Goal: Task Accomplishment & Management: Manage account settings

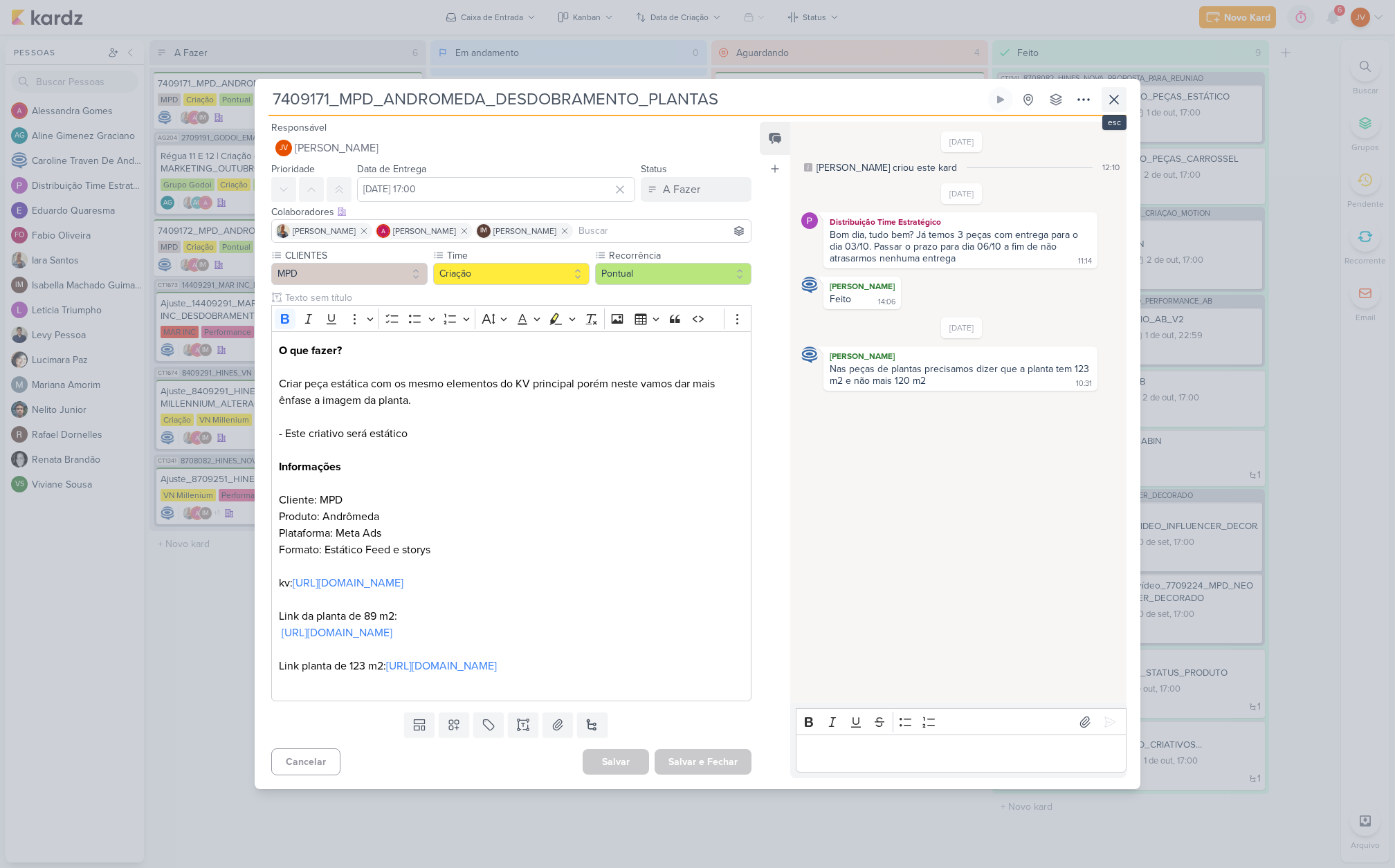
click at [1117, 91] on icon at bounding box center [1114, 100] width 16 height 16
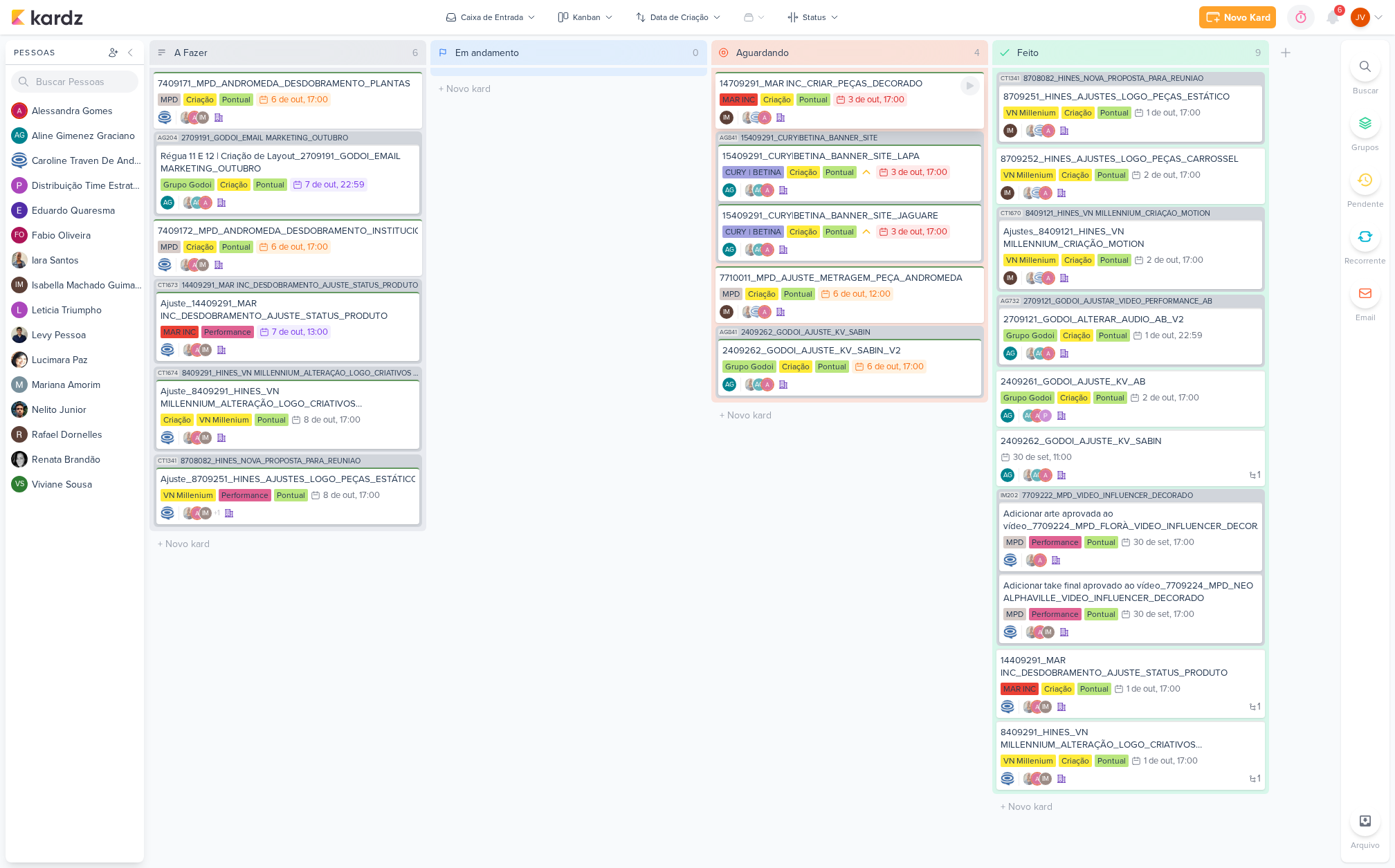
click at [910, 94] on div "MAR INC Criação Pontual 3/10 [DATE] 17:00" at bounding box center [850, 100] width 260 height 15
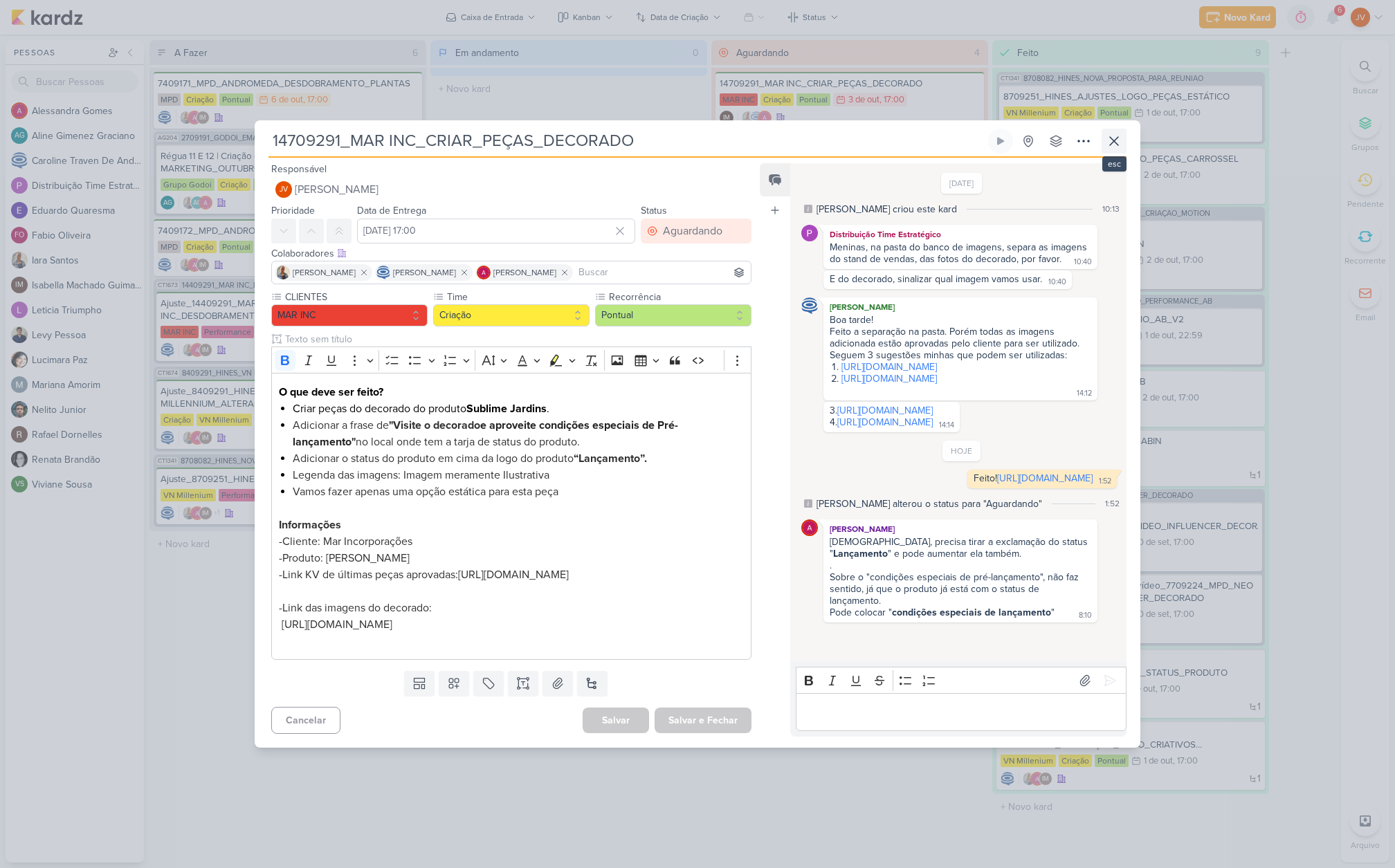
click at [1122, 129] on button at bounding box center [1113, 141] width 25 height 25
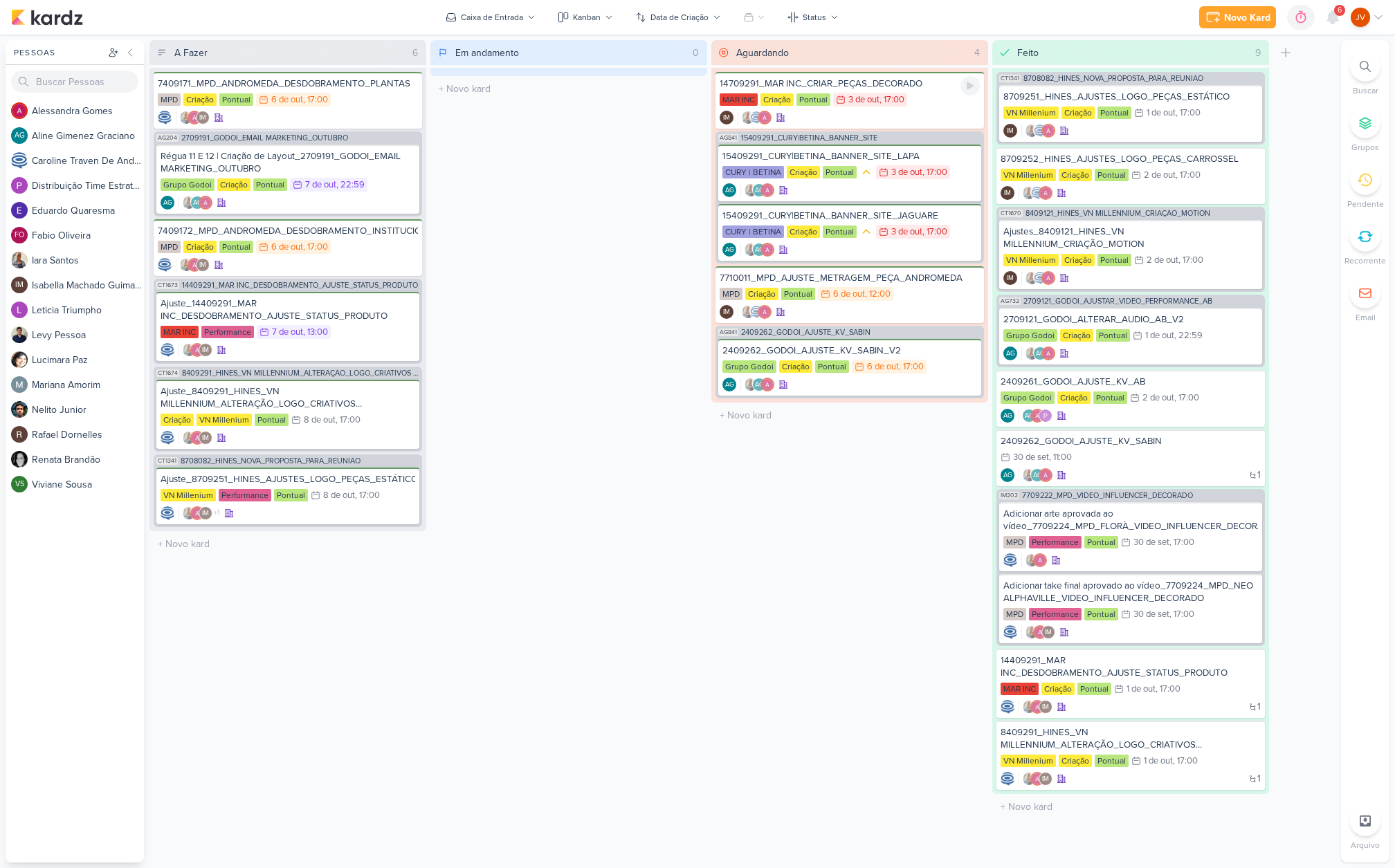
click at [920, 103] on div "MAR INC Criação Pontual 3/10 [DATE] 17:00" at bounding box center [850, 100] width 260 height 15
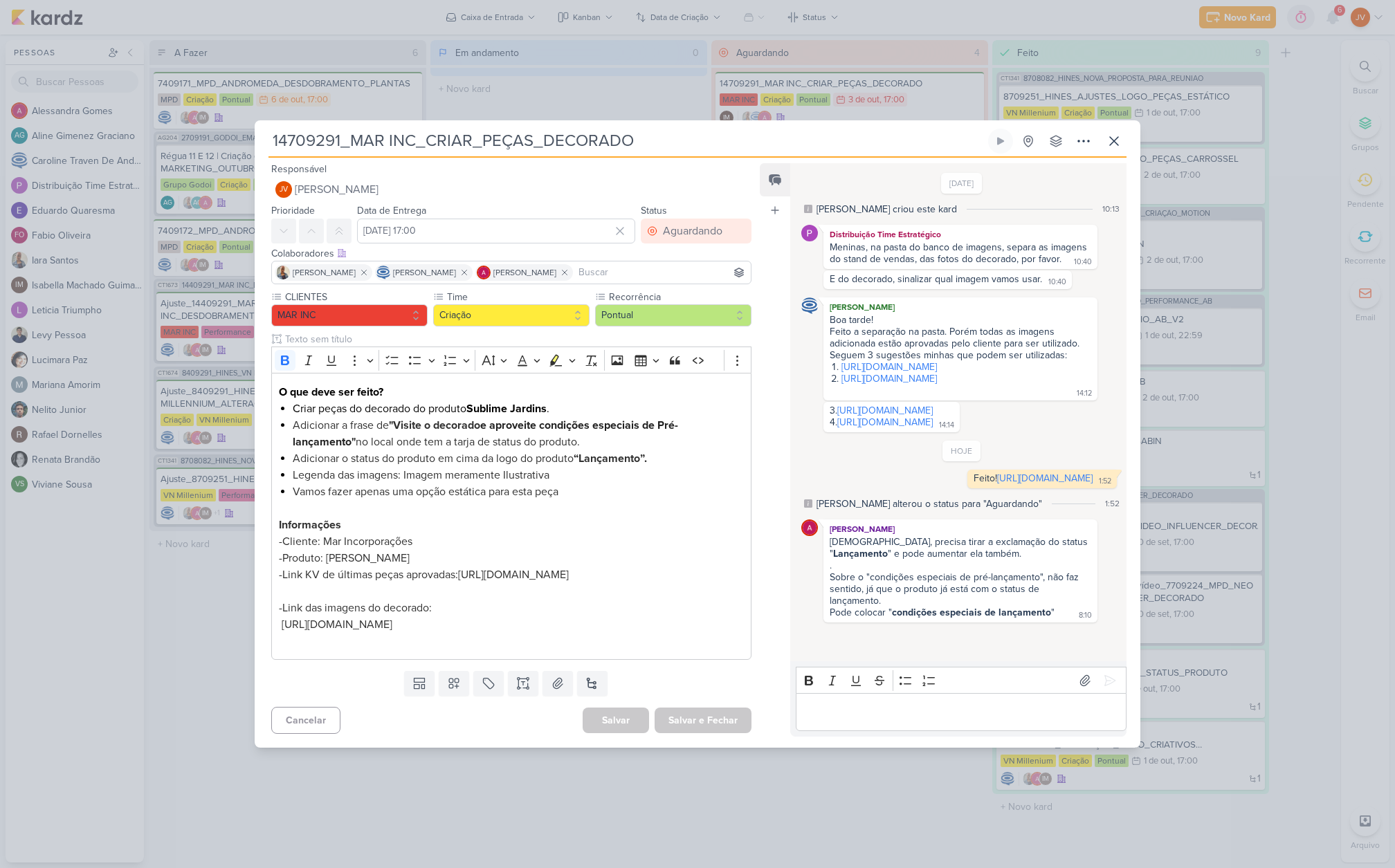
click at [841, 720] on p "Editor editing area: main" at bounding box center [960, 712] width 316 height 16
drag, startPoint x: 948, startPoint y: 738, endPoint x: 851, endPoint y: 733, distance: 97.1
click at [850, 720] on p "Alterado! Tá no mesmo link" at bounding box center [960, 712] width 316 height 16
drag, startPoint x: 957, startPoint y: 532, endPoint x: 741, endPoint y: 431, distance: 238.4
click at [997, 485] on link "[URL][DOMAIN_NAME]" at bounding box center [1044, 479] width 95 height 12
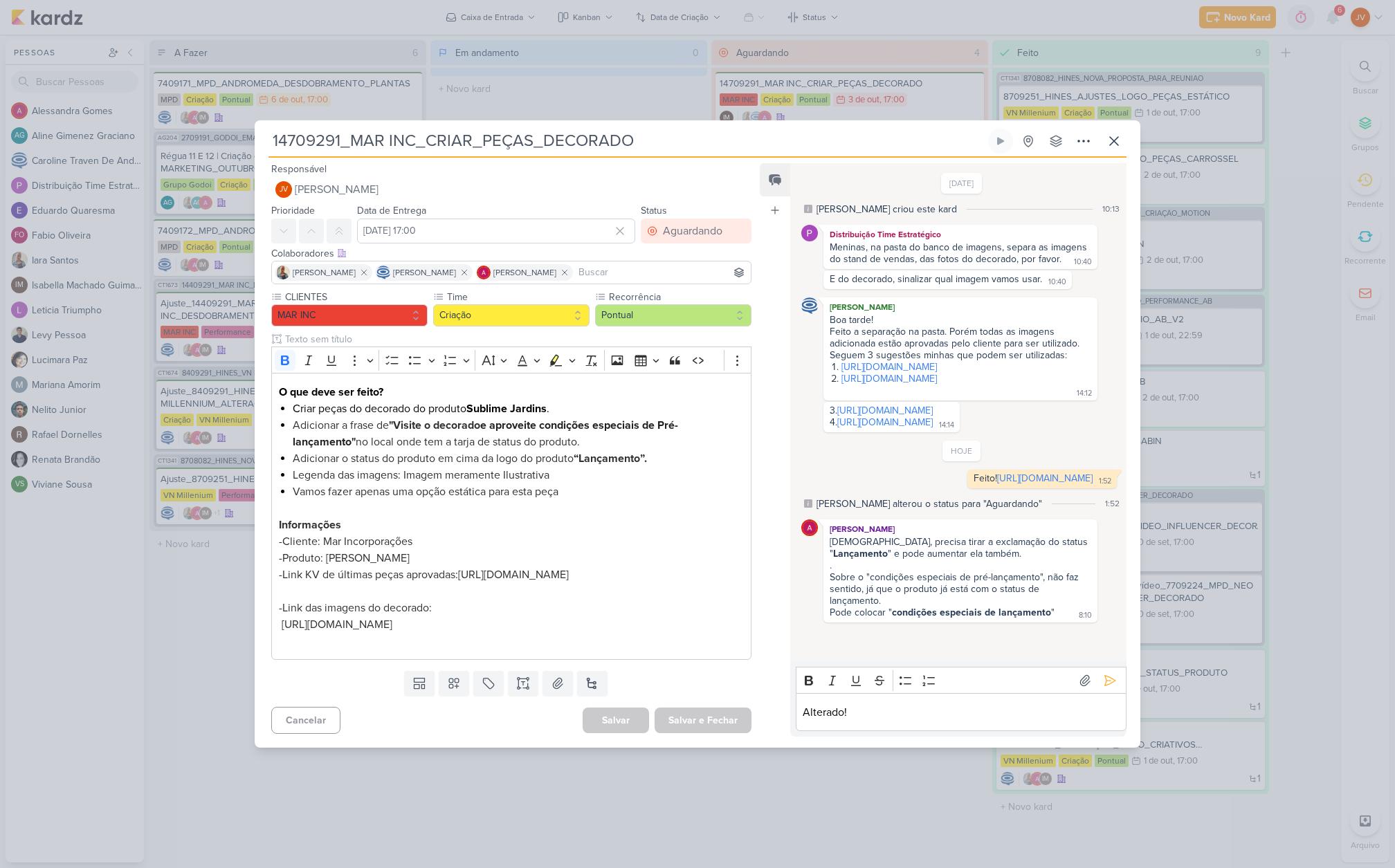
click at [893, 720] on p "Alterado!" at bounding box center [960, 712] width 316 height 16
click at [1105, 685] on icon at bounding box center [1110, 680] width 10 height 10
click at [1117, 133] on icon at bounding box center [1114, 141] width 16 height 16
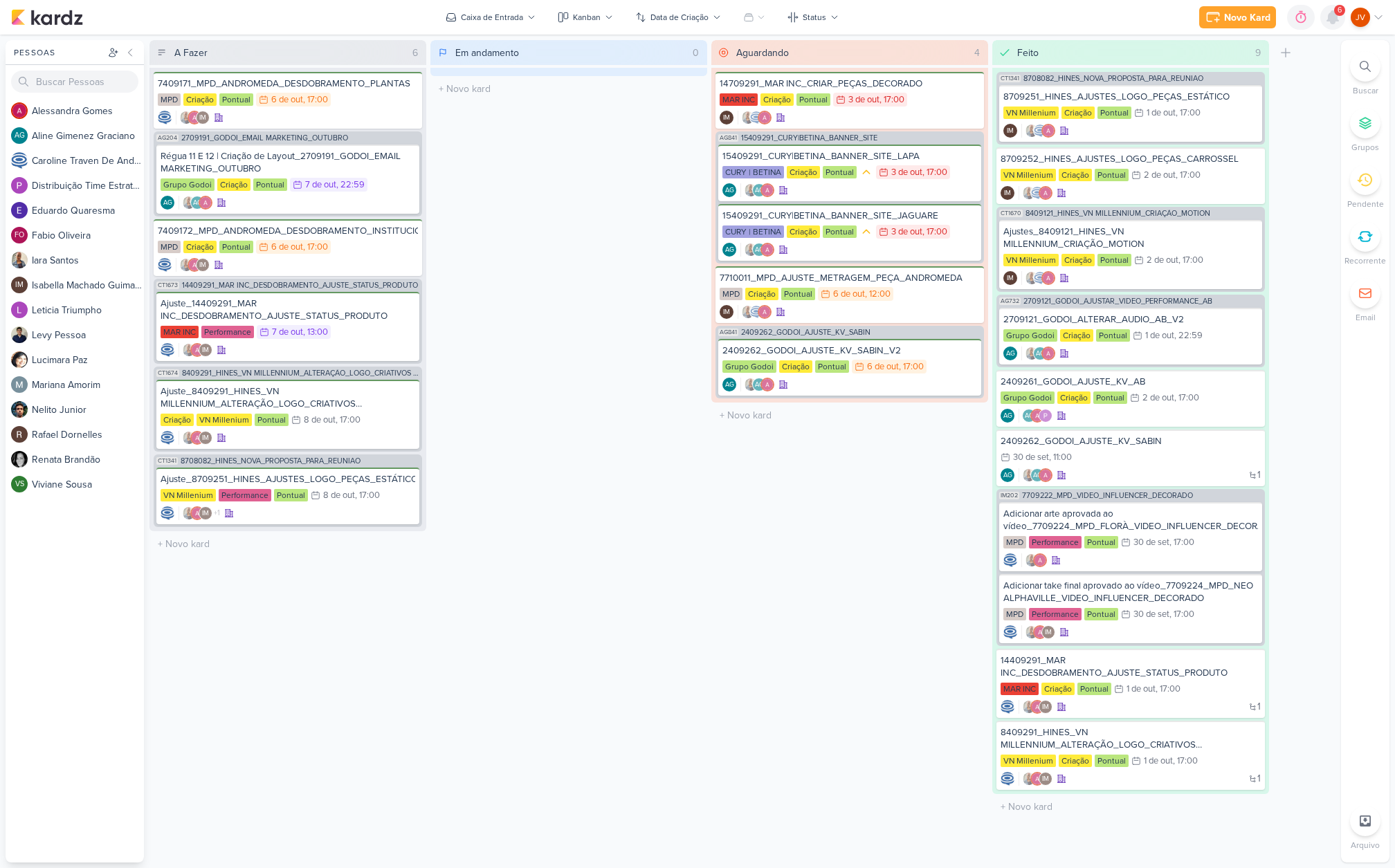
click at [1328, 12] on icon at bounding box center [1333, 17] width 16 height 16
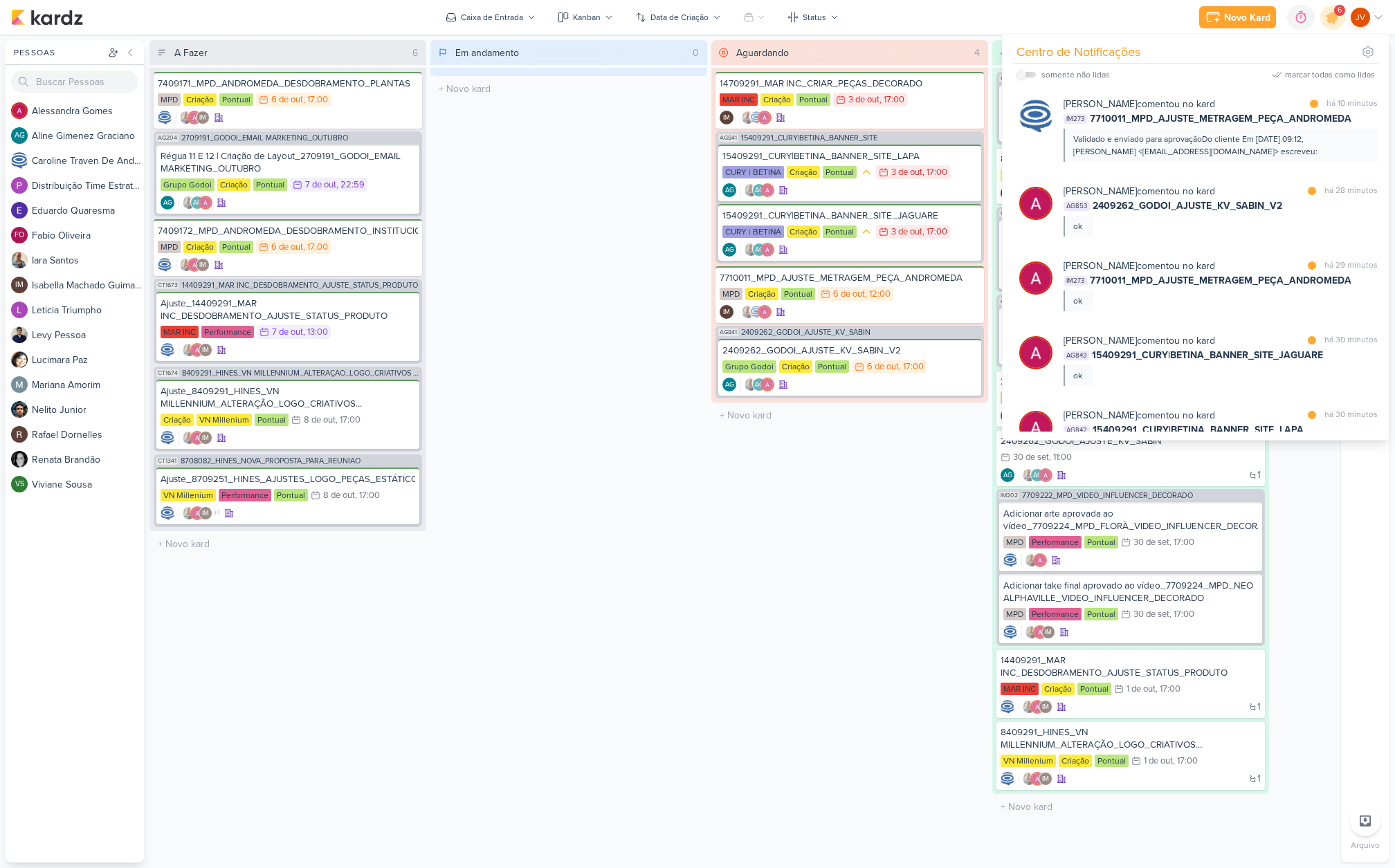
click at [1229, 185] on div "[PERSON_NAME] comentou no kard marcar como lida há 28 minutos" at bounding box center [1220, 191] width 314 height 14
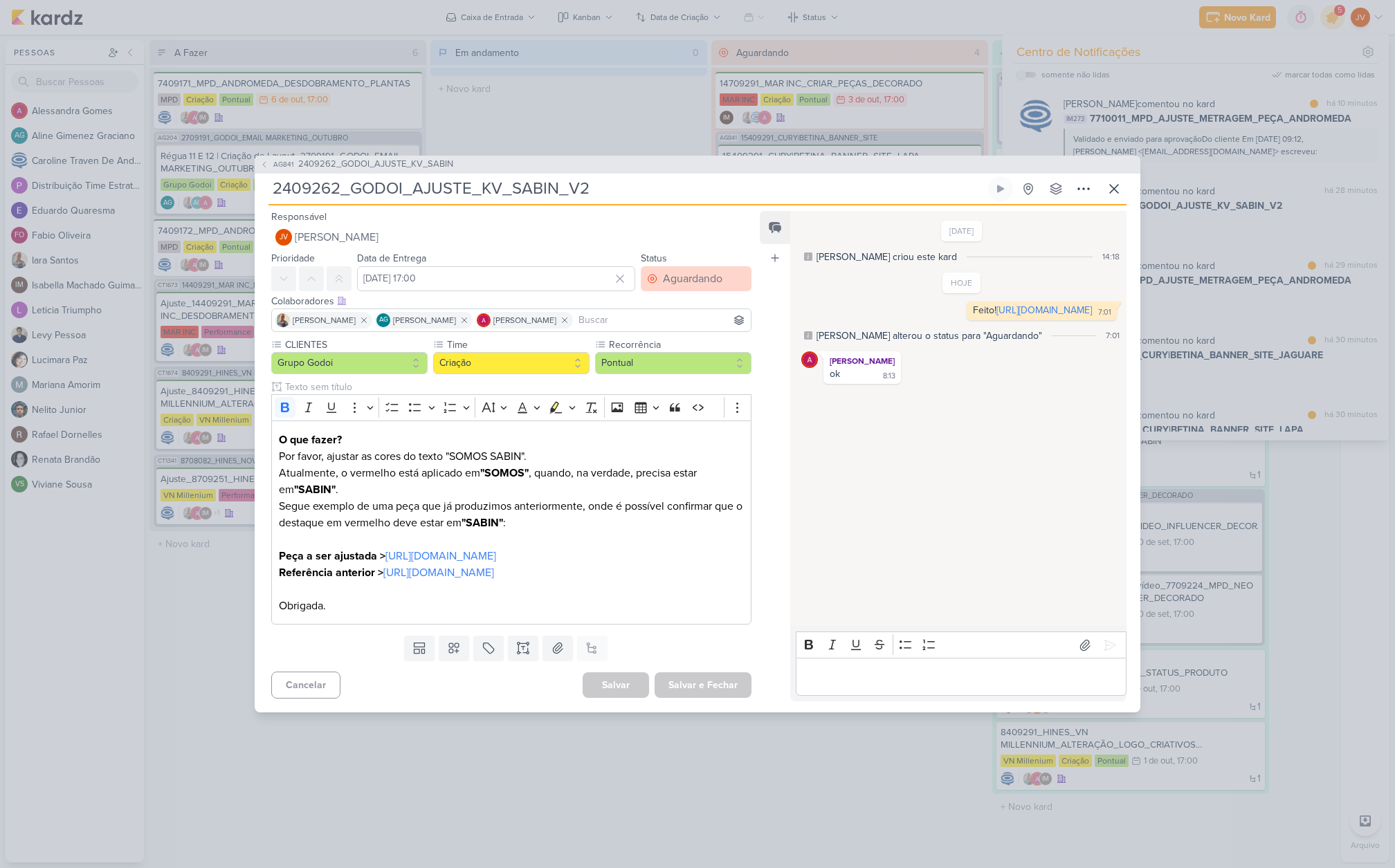
click at [674, 270] on div "Aguardando" at bounding box center [692, 279] width 59 height 16
click at [663, 371] on div "Feito" at bounding box center [666, 378] width 22 height 14
click at [712, 698] on button "Salvar e Fechar" at bounding box center [703, 685] width 97 height 25
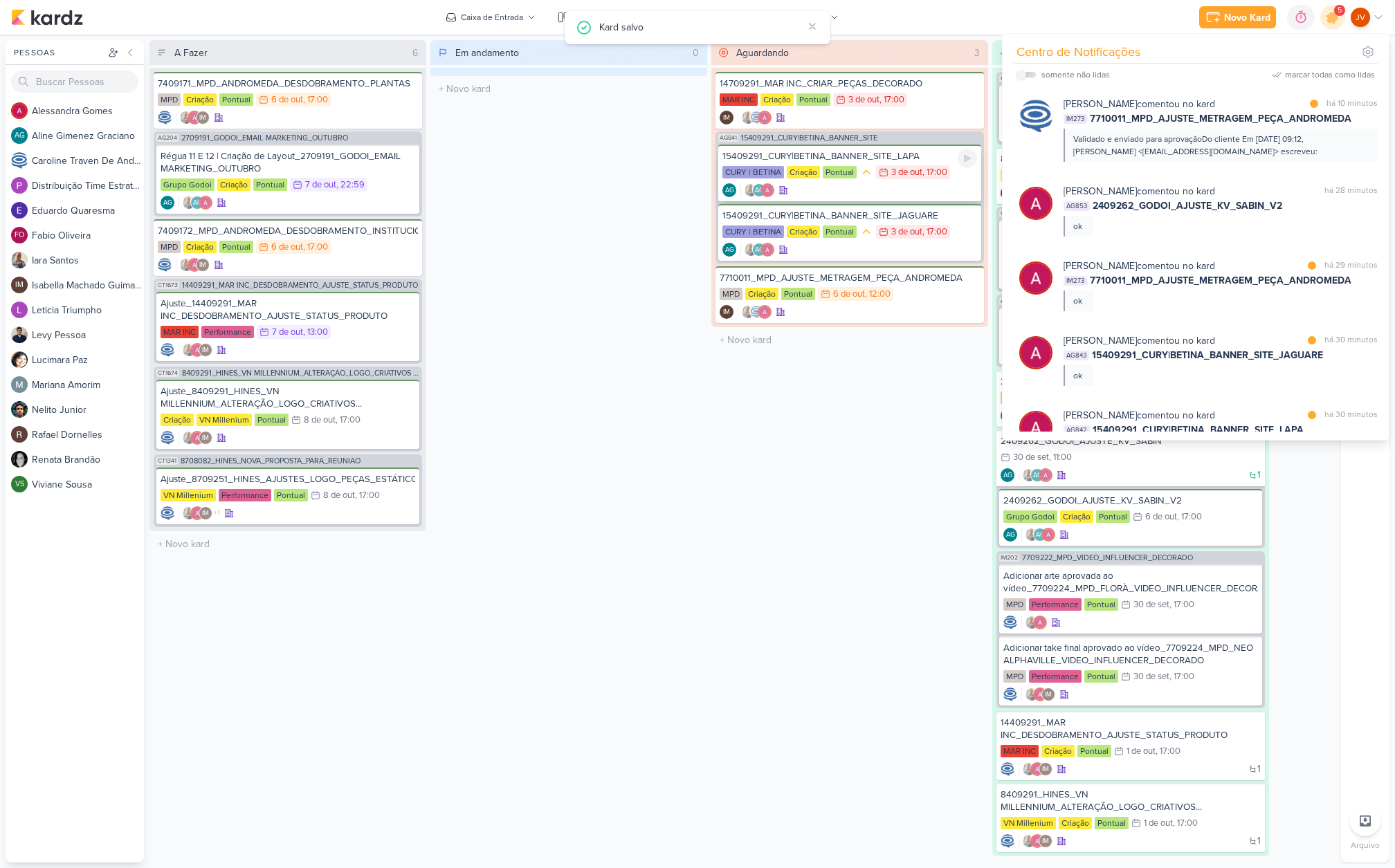
click at [868, 155] on div "15409291_CURY|BETINA_BANNER_SITE_LAPA" at bounding box center [850, 156] width 255 height 13
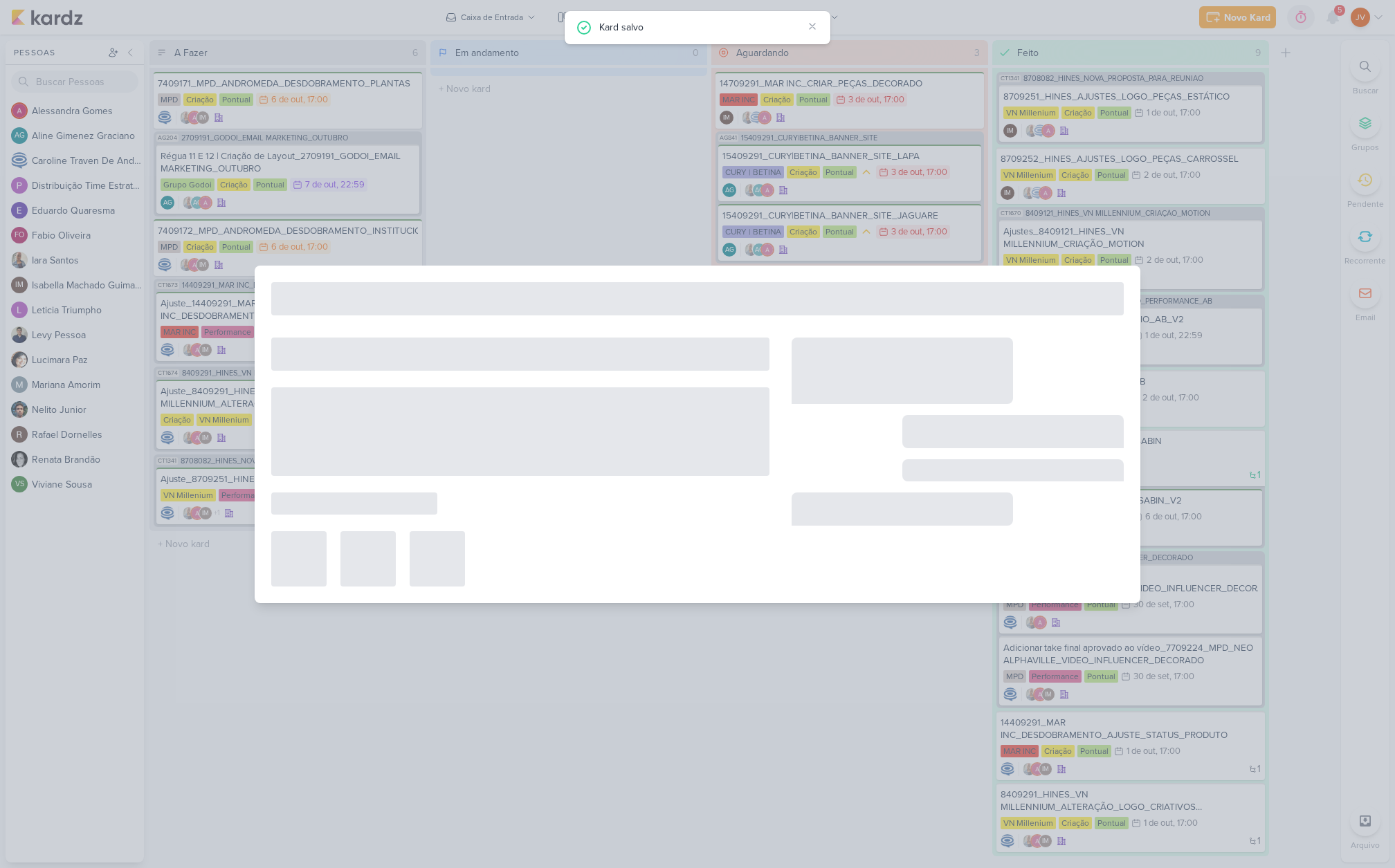
type input "15409291_CURY|BETINA_BANNER_SITE_LAPA"
type input "[DATE] 17:00"
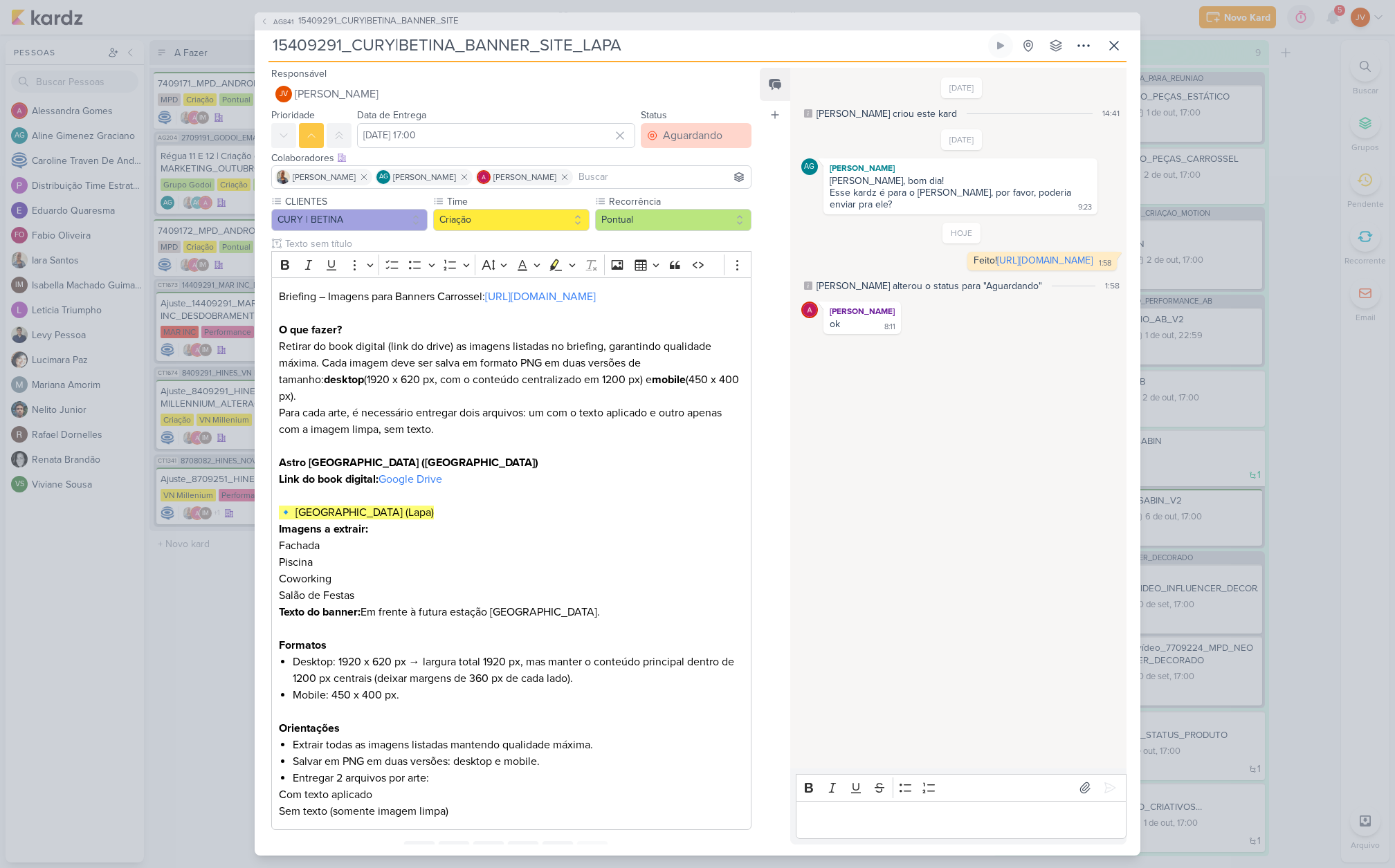
click at [700, 136] on div "Aguardando" at bounding box center [692, 136] width 59 height 16
click at [665, 231] on div "Feito" at bounding box center [666, 235] width 22 height 14
click at [1326, 458] on div "AG841 15409291_CURY|BETINA_BANNER_SITE 15409291_CURY|BETINA_BANNER_SITE_LAPA" at bounding box center [698, 434] width 1395 height 868
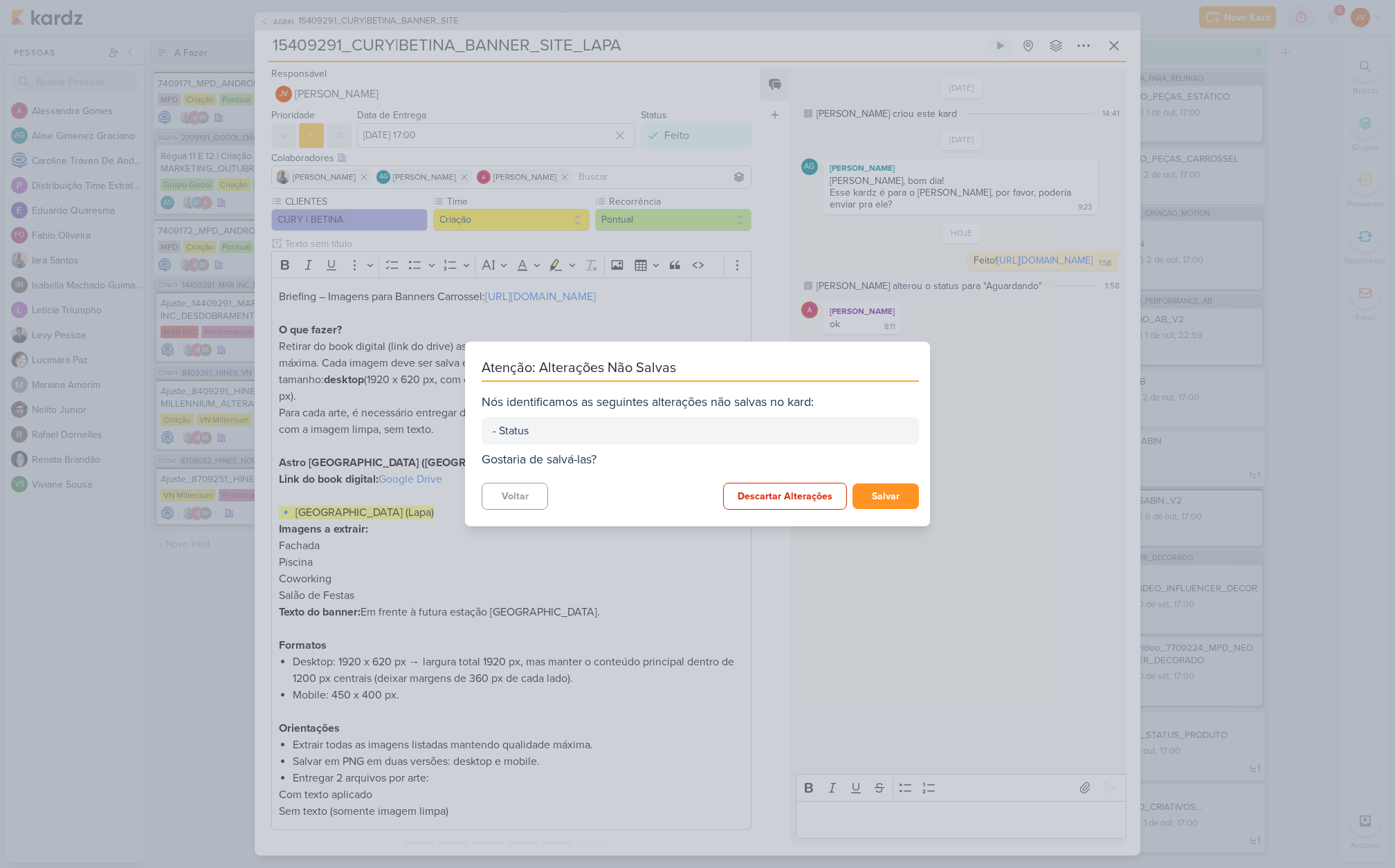
click at [892, 494] on button "Salvar" at bounding box center [886, 497] width 67 height 25
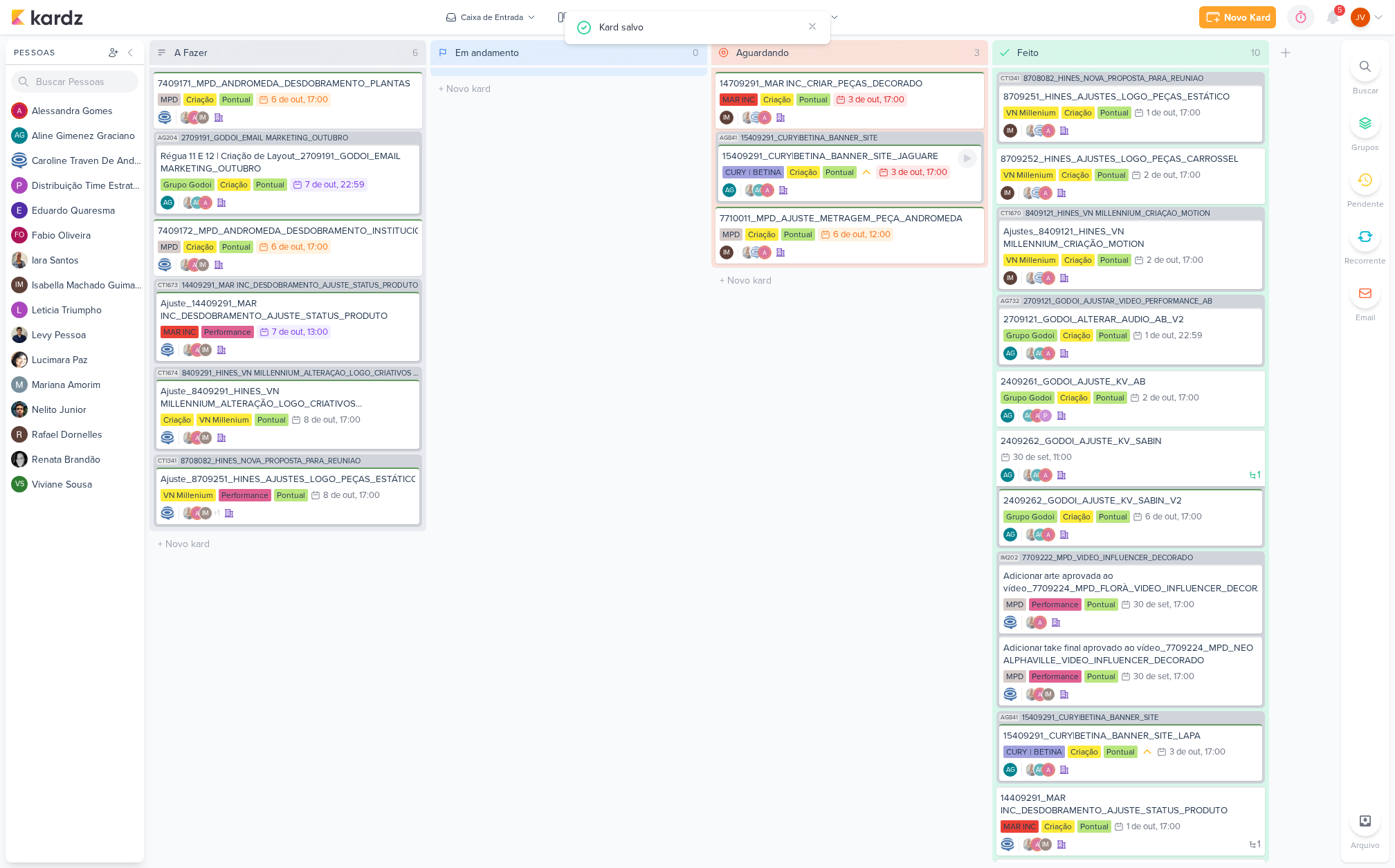
click at [906, 160] on div "15409291_CURY|BETINA_BANNER_SITE_JAGUARE" at bounding box center [850, 156] width 255 height 13
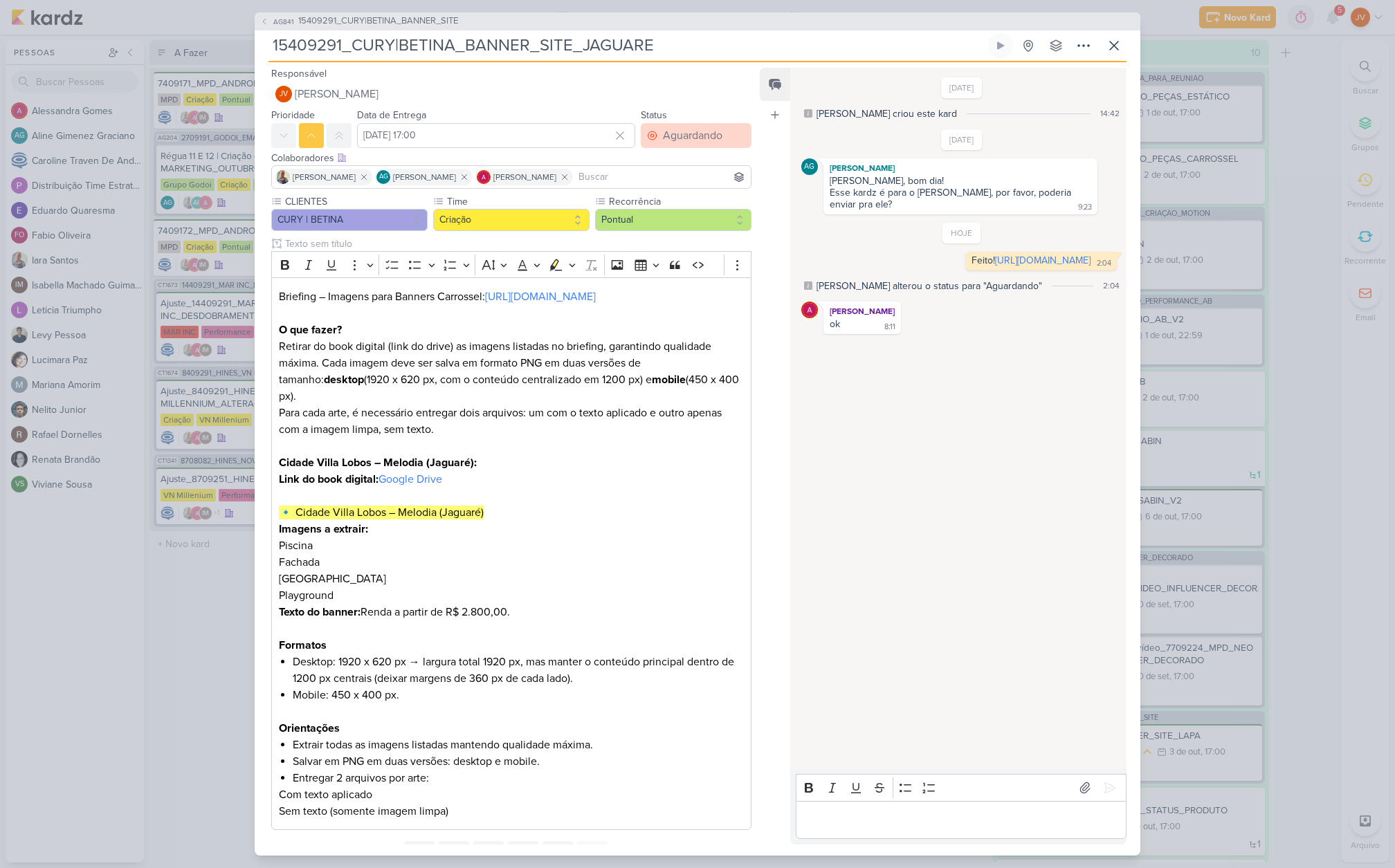
click at [689, 136] on div "Aguardando" at bounding box center [692, 136] width 59 height 16
click at [674, 228] on button "Feito" at bounding box center [689, 235] width 123 height 22
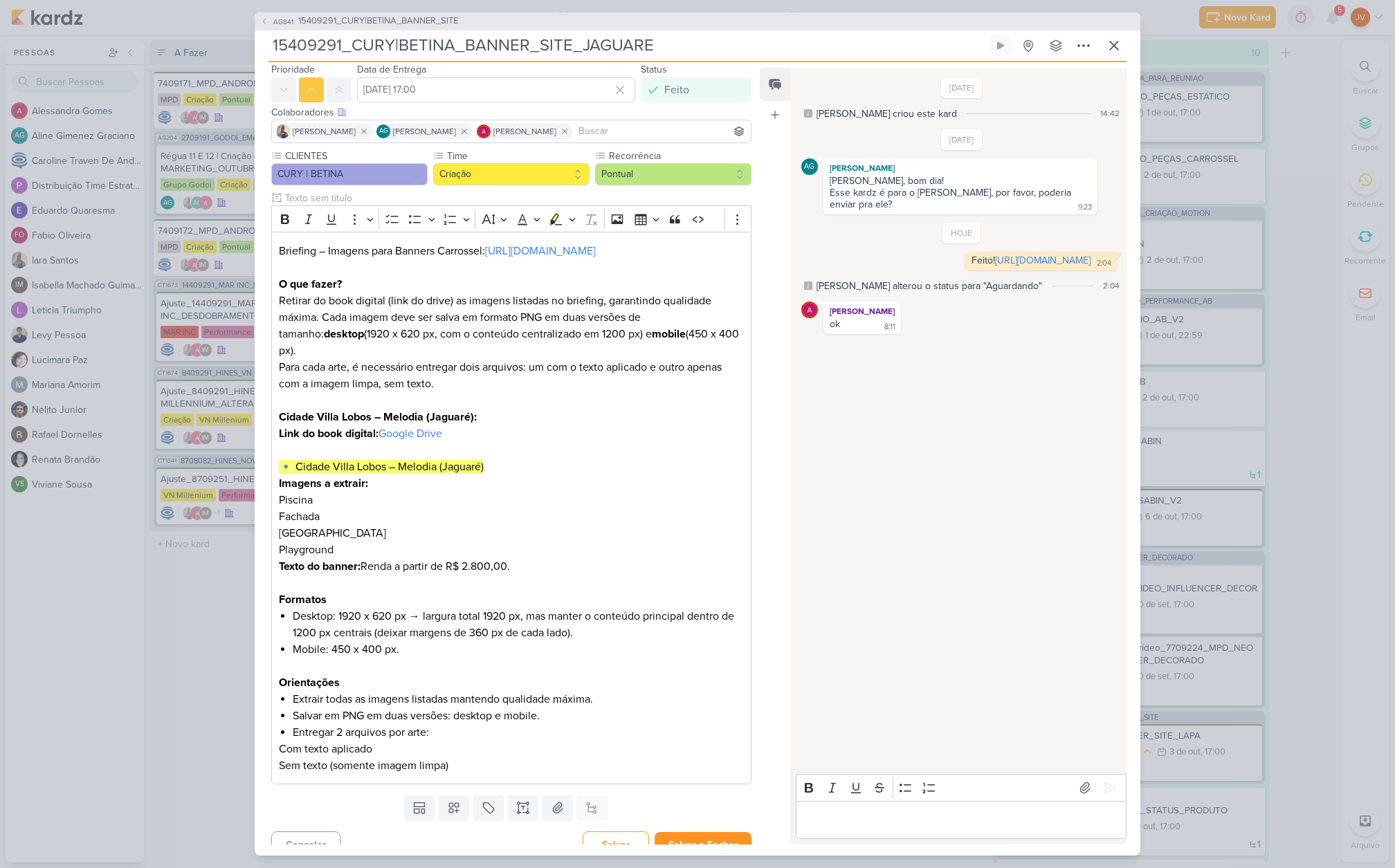
click at [704, 832] on button "Salvar e Fechar" at bounding box center [703, 845] width 97 height 25
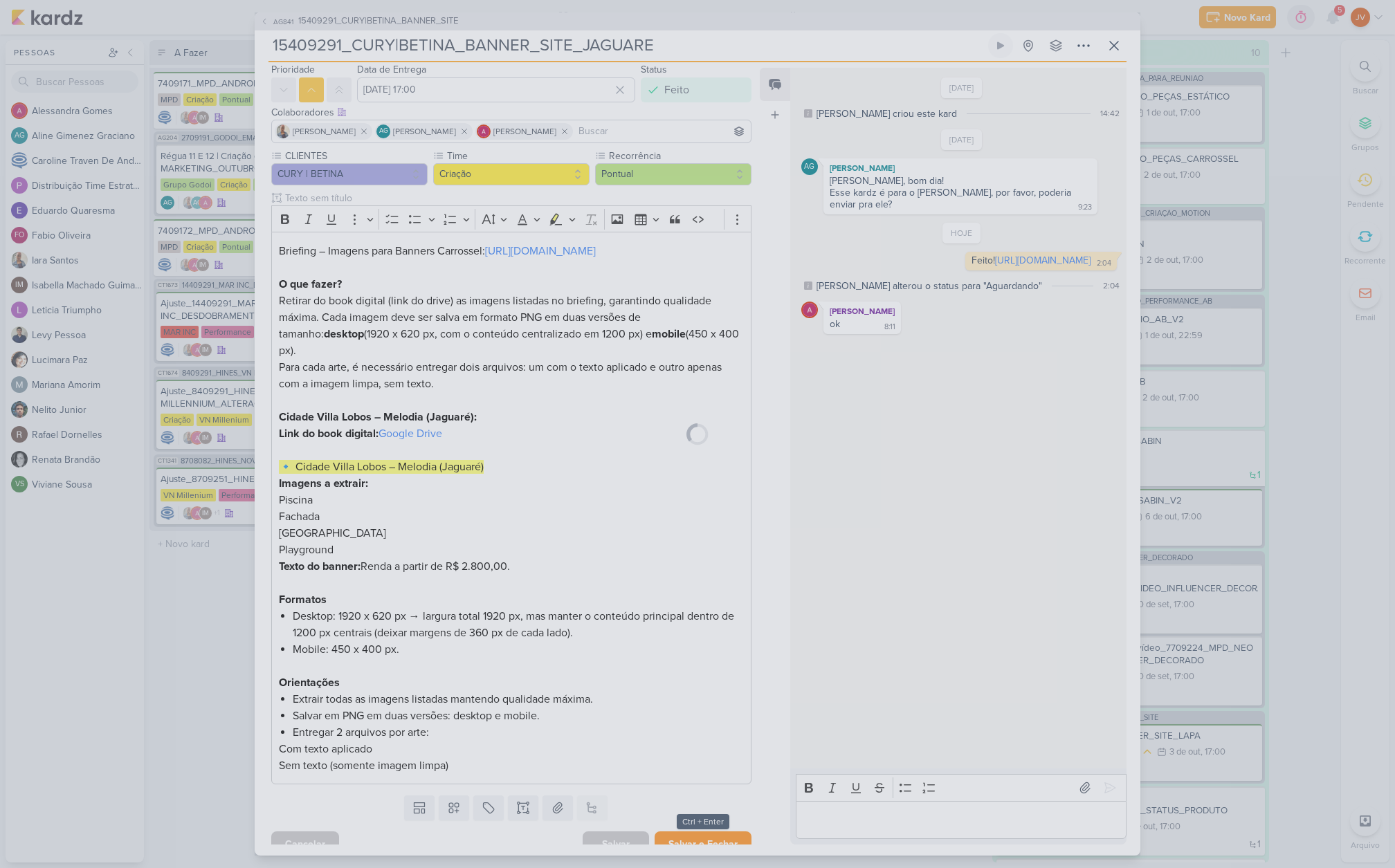
scroll to position [44, 0]
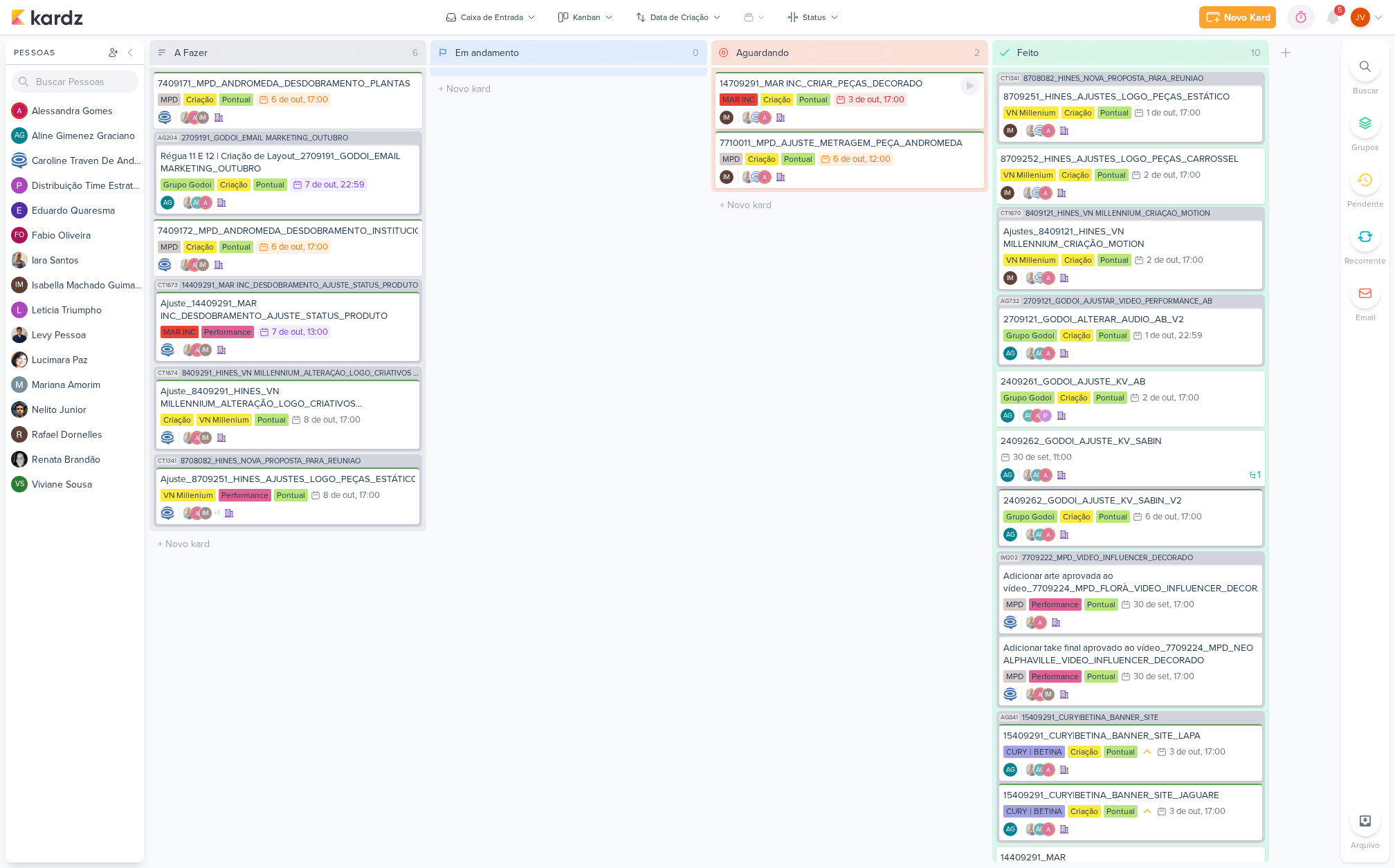
click at [892, 86] on div "14709291_MAR INC_CRIAR_PEÇAS_DECORADO" at bounding box center [850, 83] width 260 height 13
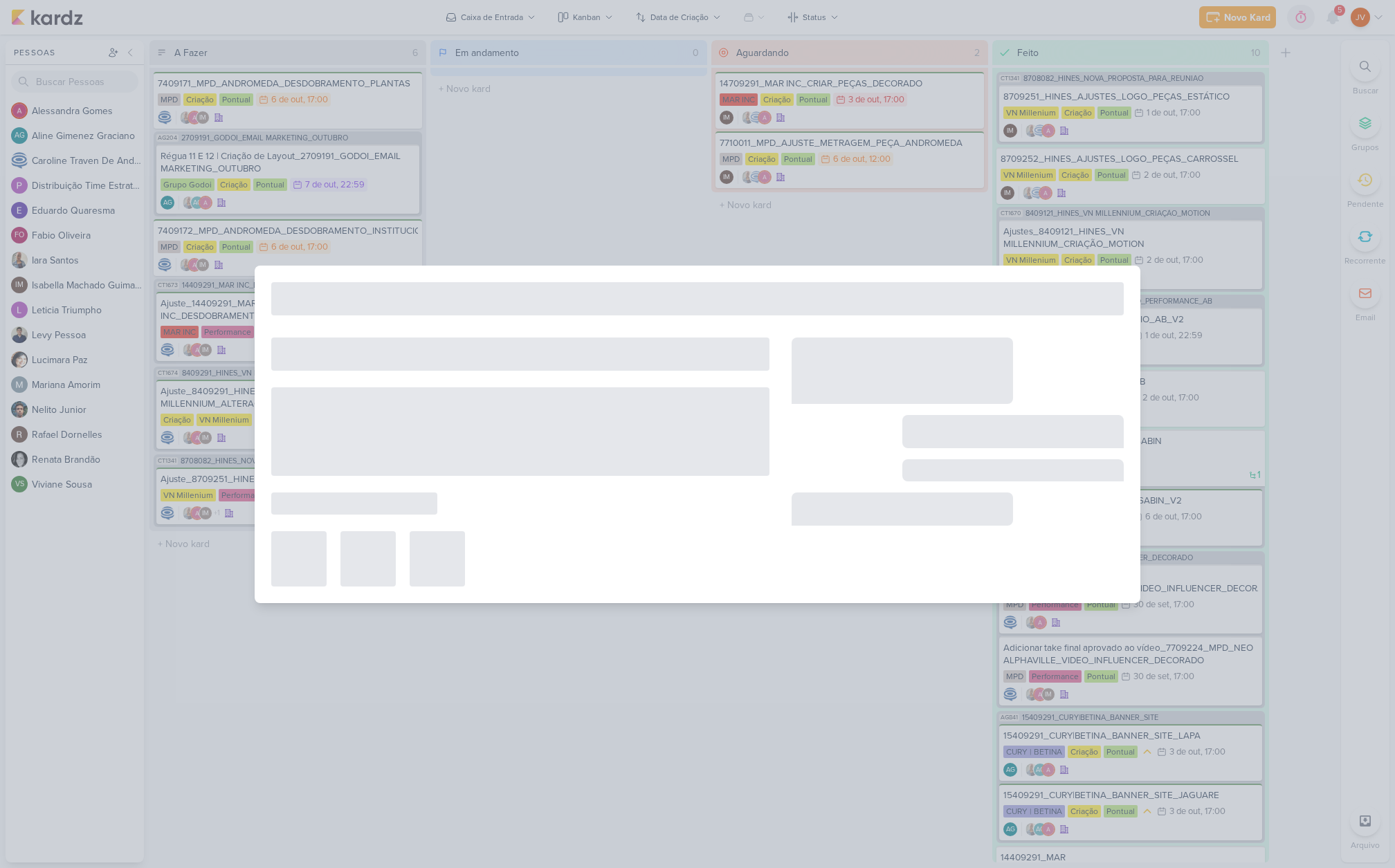
type input "14709291_MAR INC_CRIAR_PEÇAS_DECORADO"
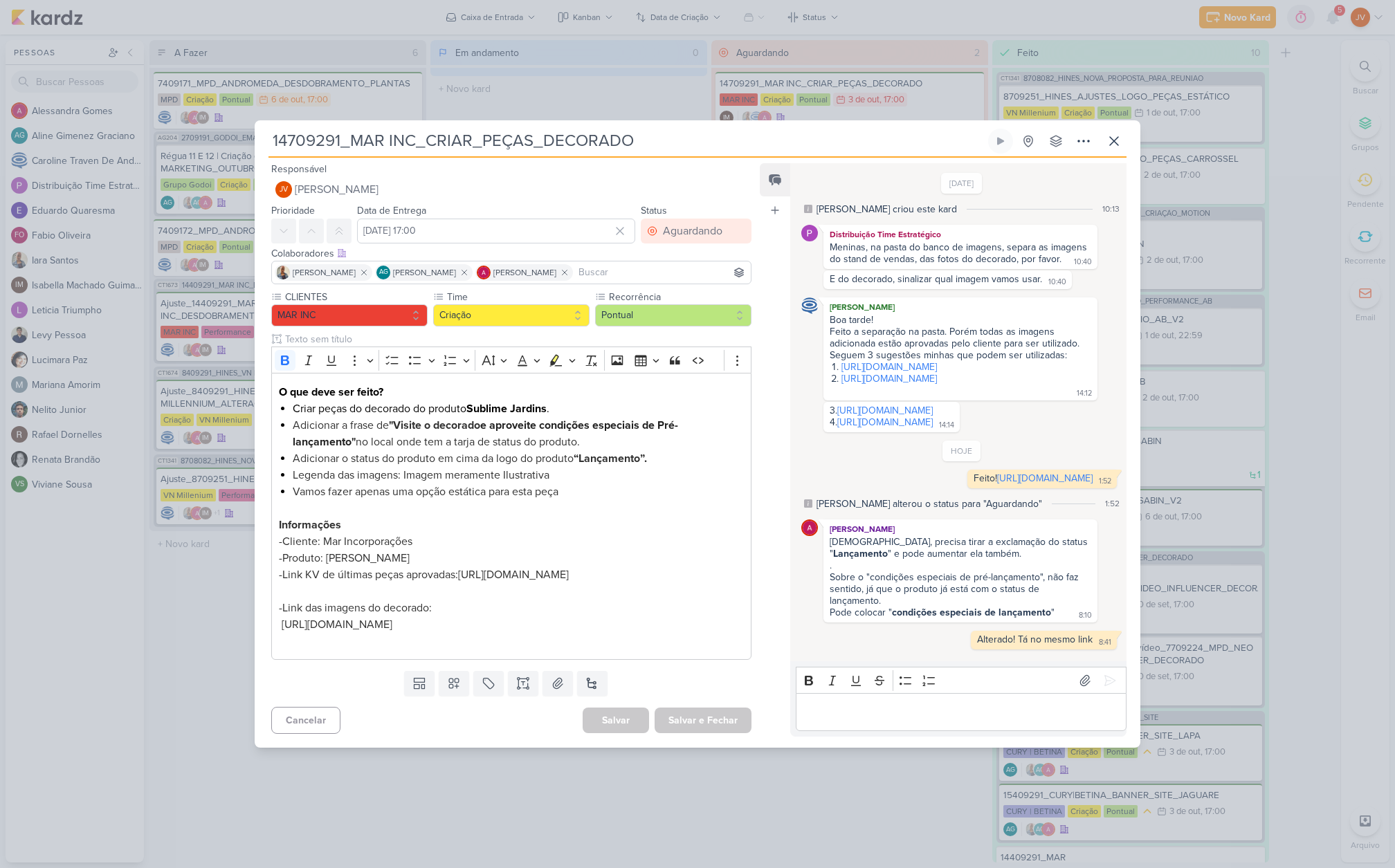
scroll to position [0, 0]
click at [1119, 133] on icon at bounding box center [1114, 141] width 16 height 16
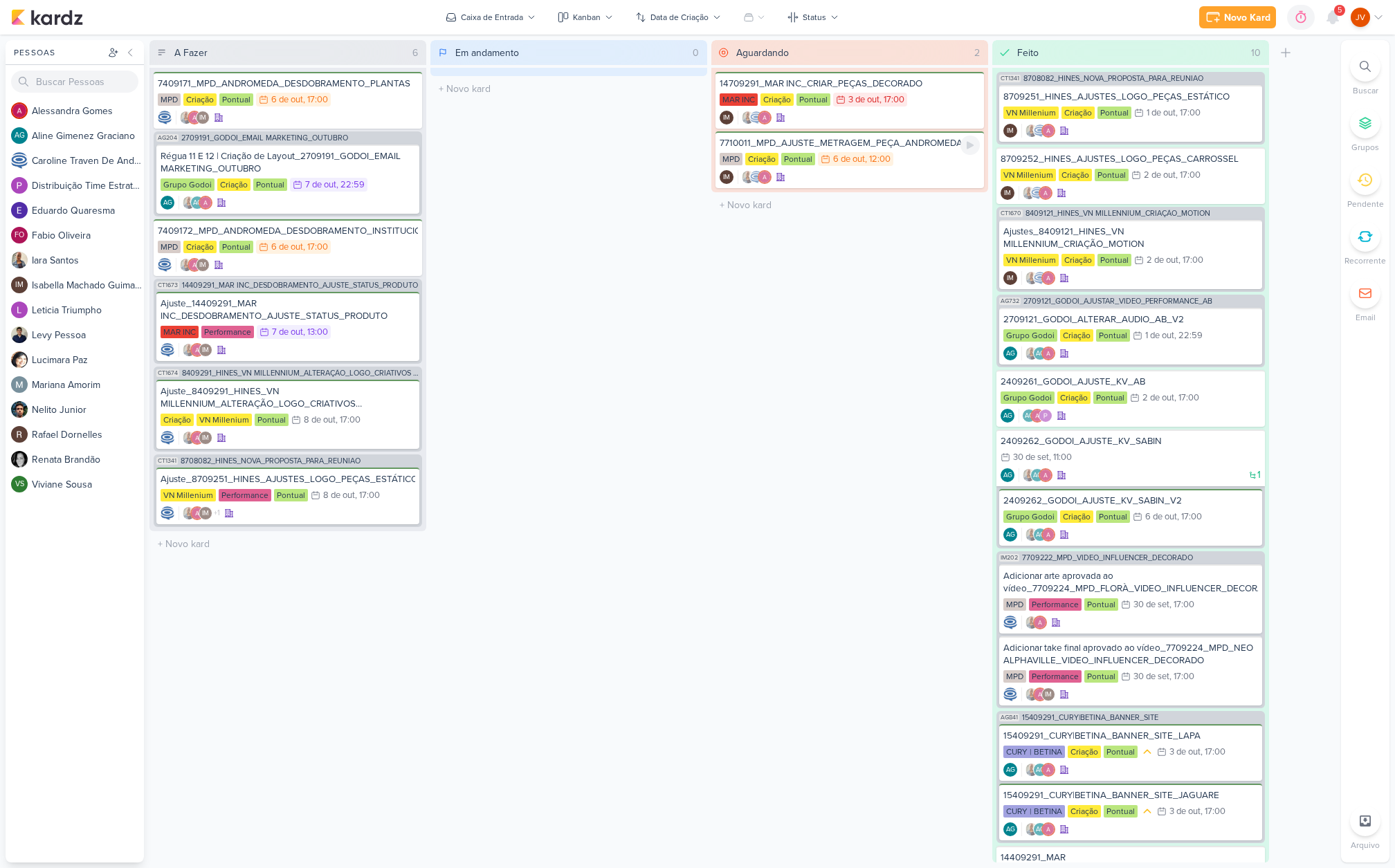
click at [916, 144] on div "7710011_MPD_AJUSTE_METRAGEM_PEÇA_ANDROMEDA" at bounding box center [850, 143] width 260 height 13
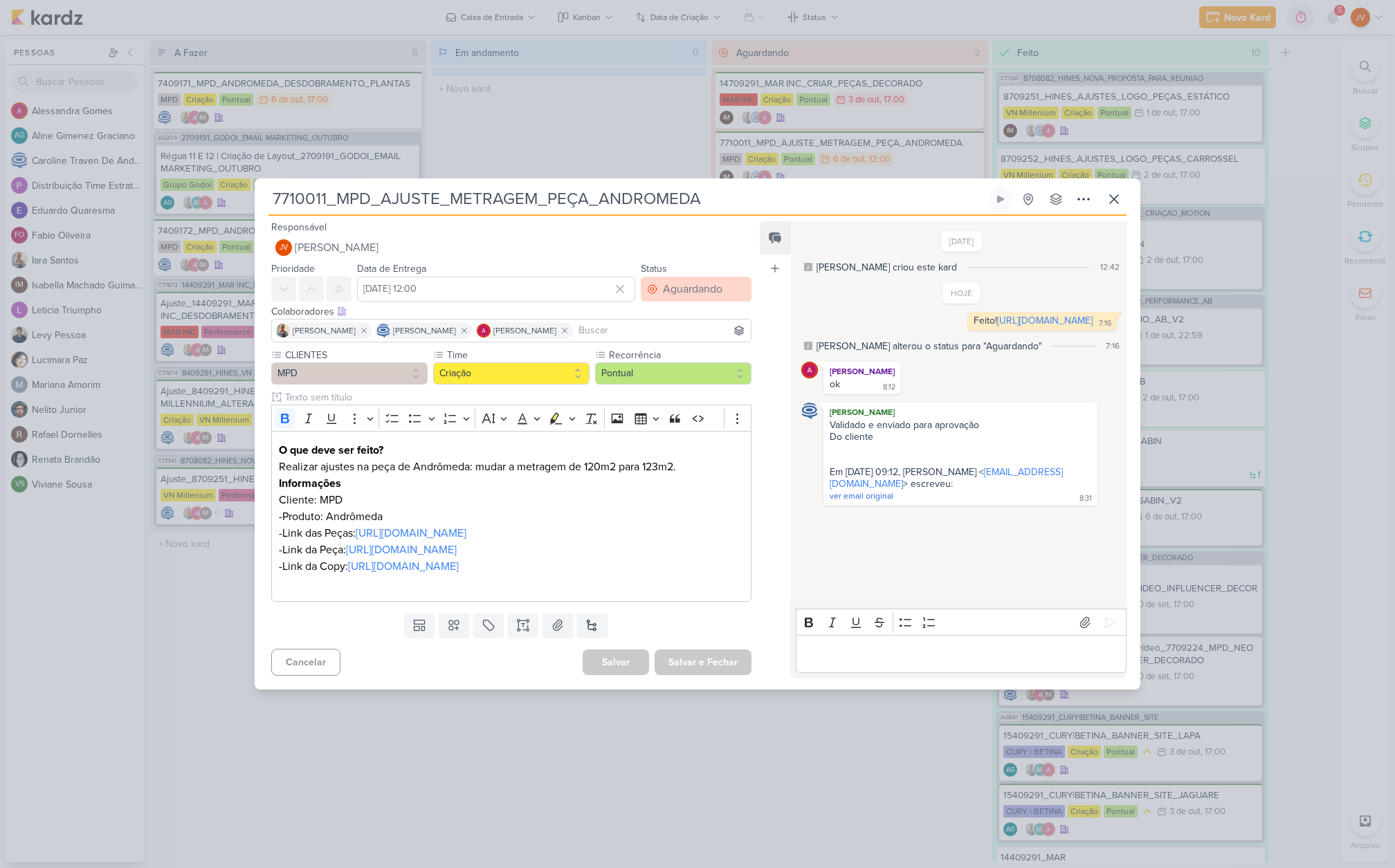
click at [693, 281] on div "Aguardando" at bounding box center [692, 289] width 59 height 16
click at [676, 377] on button "Feito" at bounding box center [689, 389] width 123 height 22
click at [701, 675] on button "Salvar e Fechar" at bounding box center [703, 662] width 97 height 25
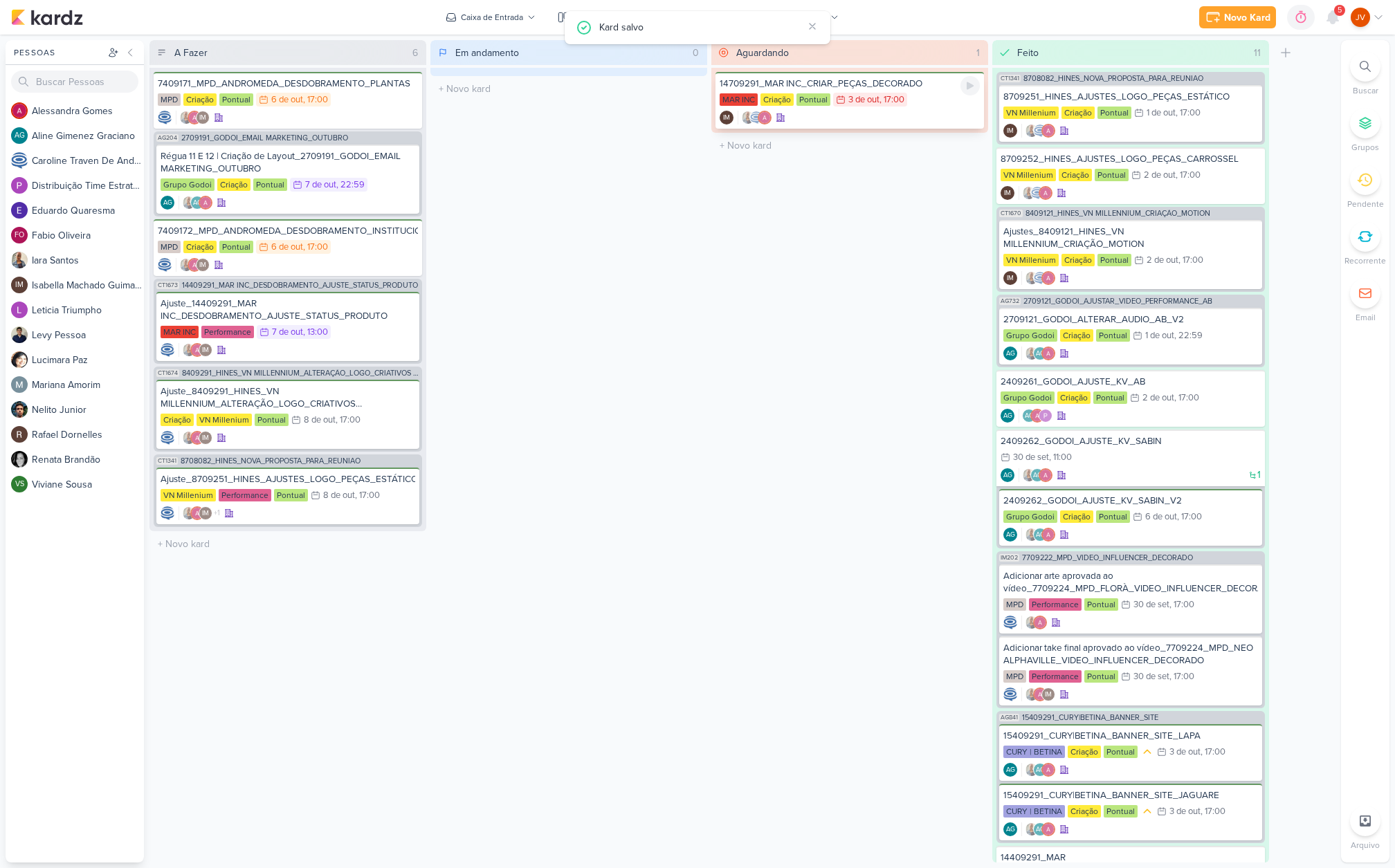
click at [856, 86] on div "14709291_MAR INC_CRIAR_PEÇAS_DECORADO" at bounding box center [850, 83] width 260 height 13
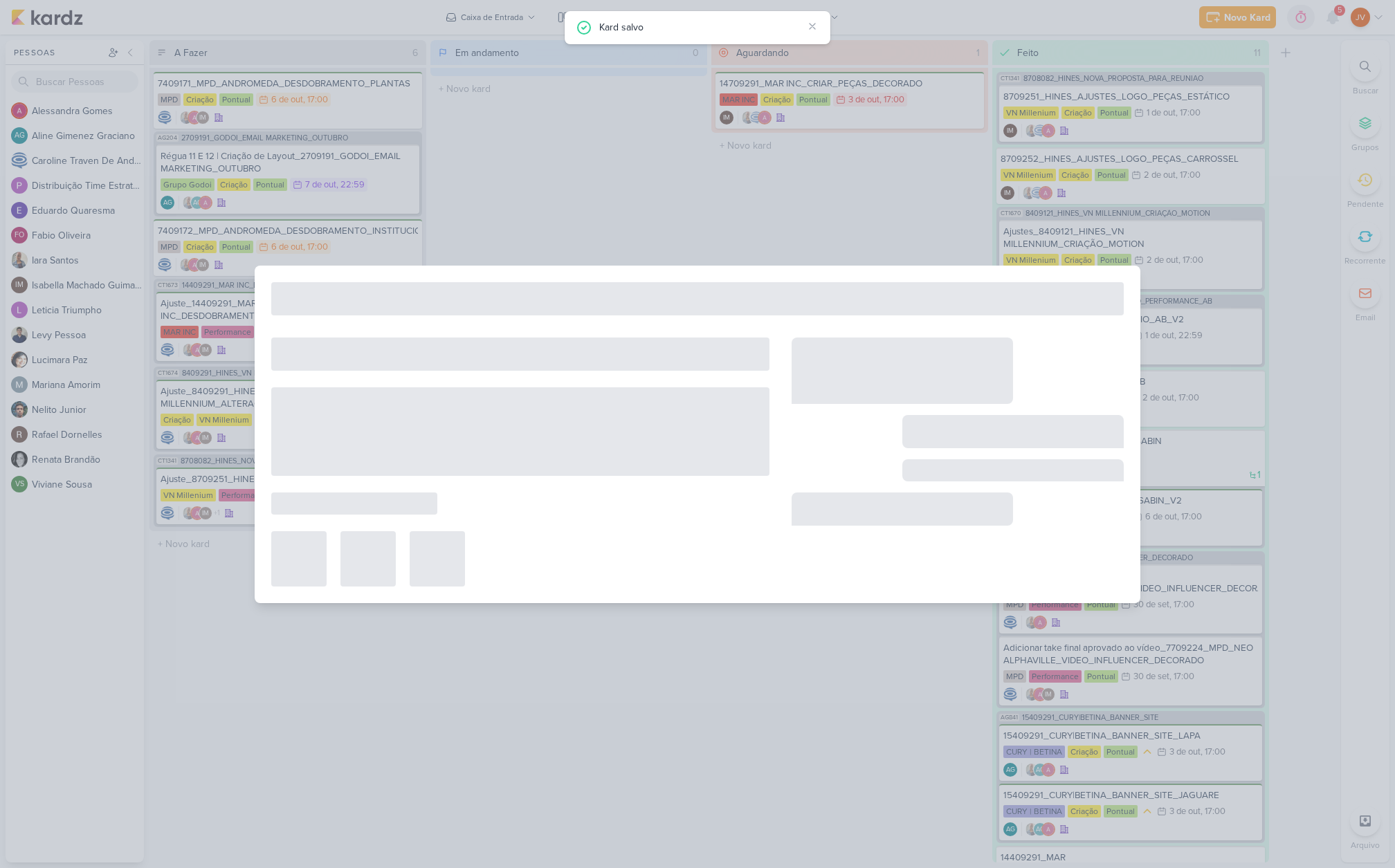
type input "14709291_MAR INC_CRIAR_PEÇAS_DECORADO"
type input "[DATE] 17:00"
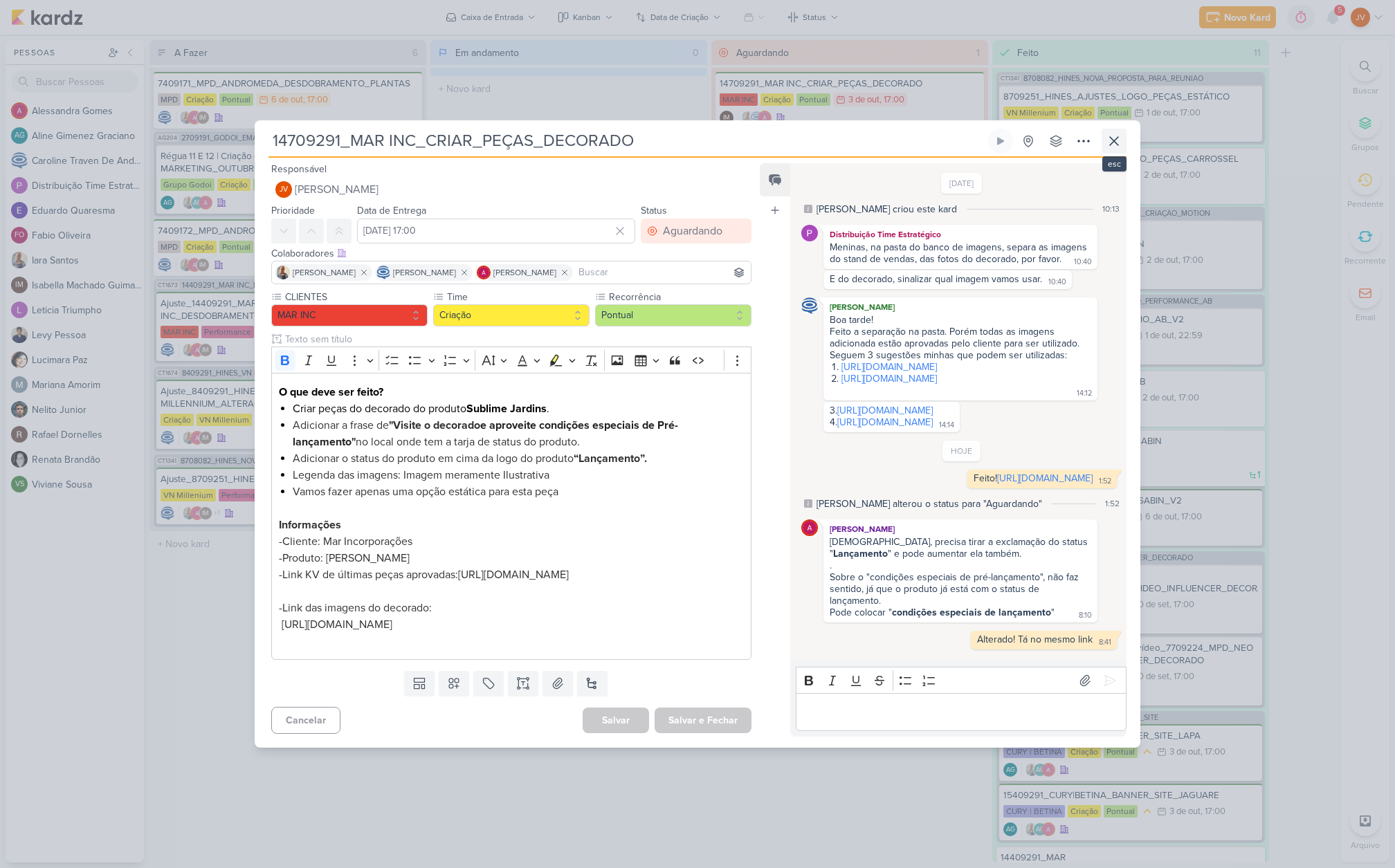
click at [1114, 133] on icon at bounding box center [1114, 141] width 16 height 16
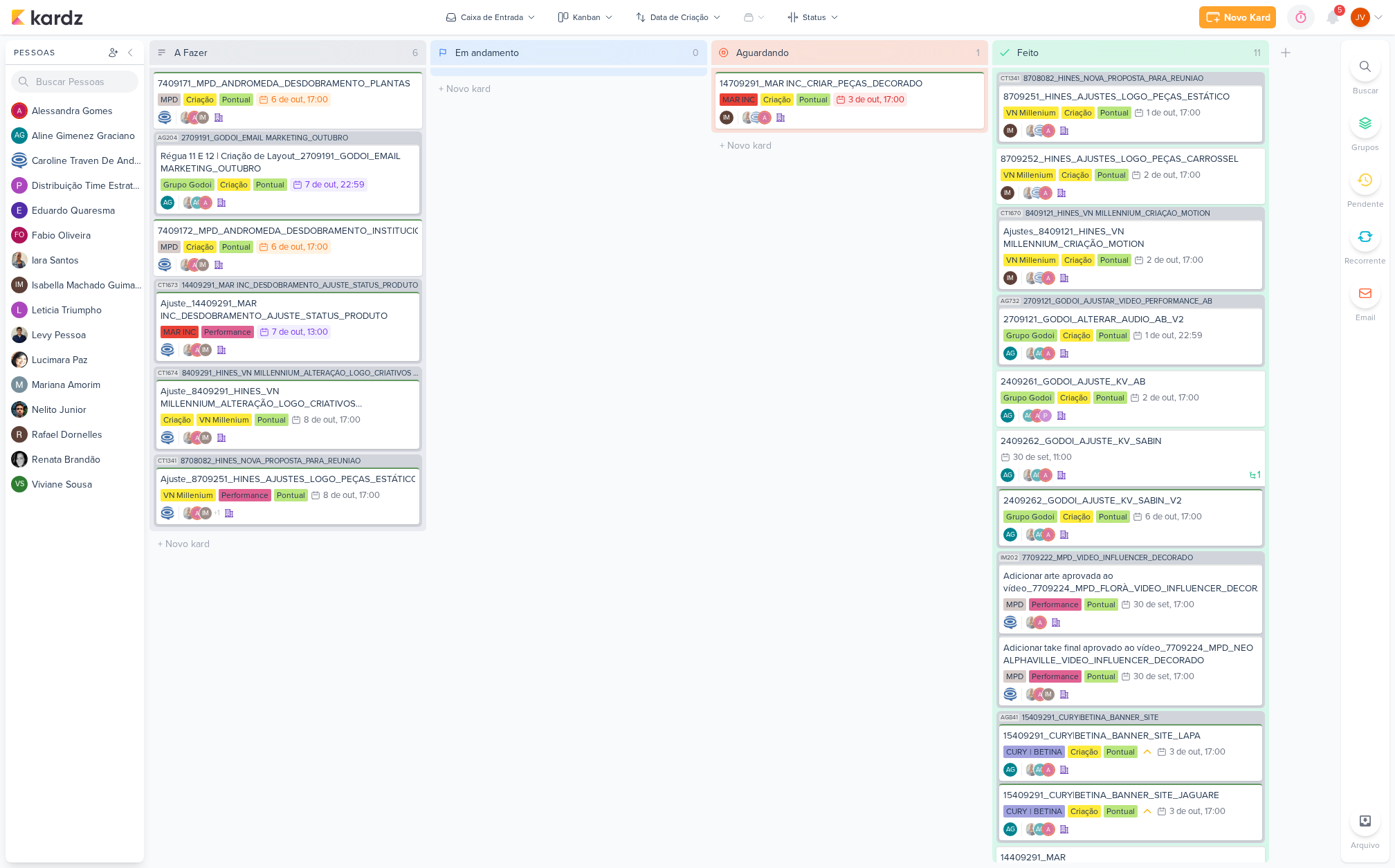
click at [1339, 15] on span "5" at bounding box center [1340, 10] width 4 height 11
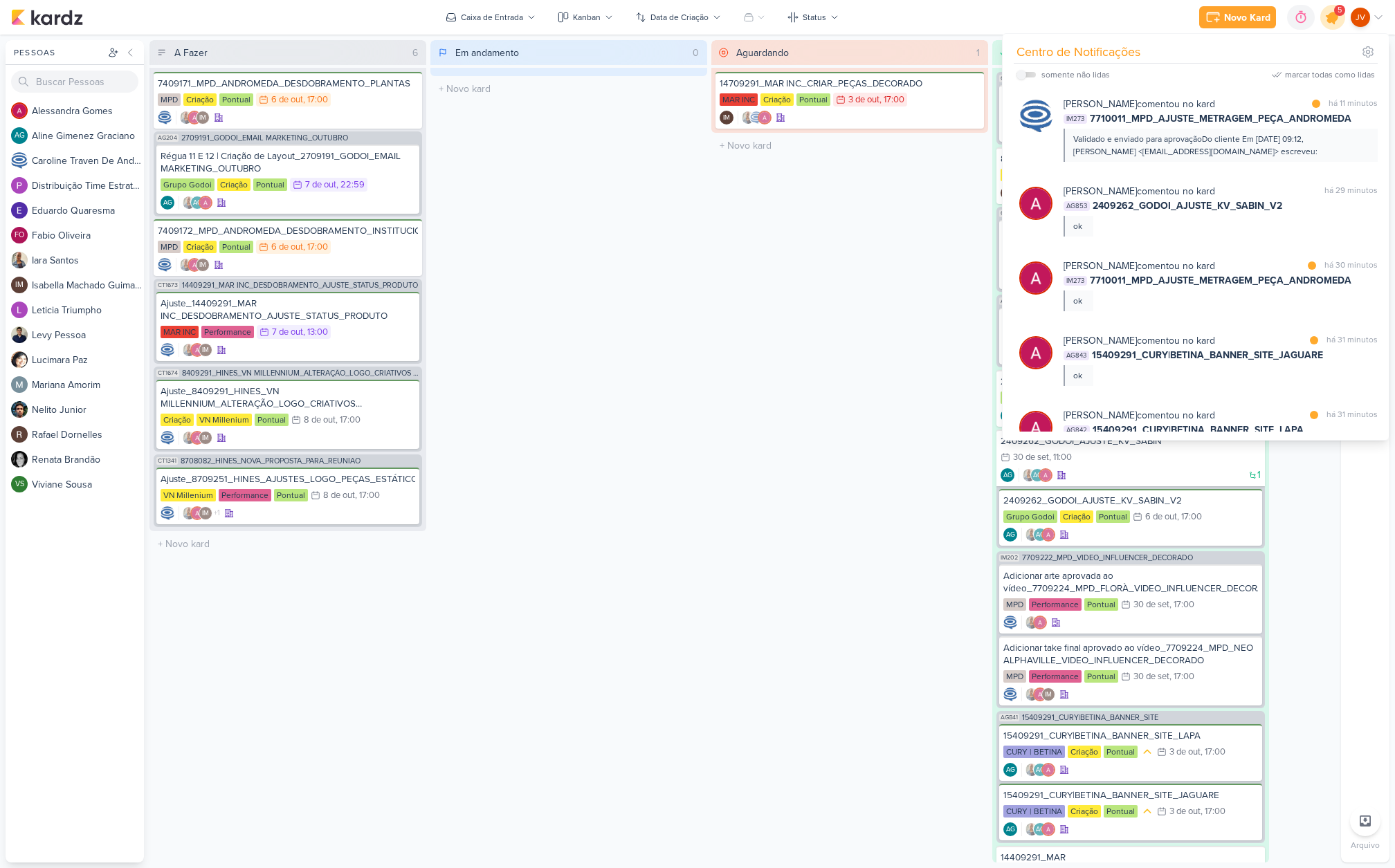
click at [1329, 10] on icon at bounding box center [1332, 16] width 23 height 23
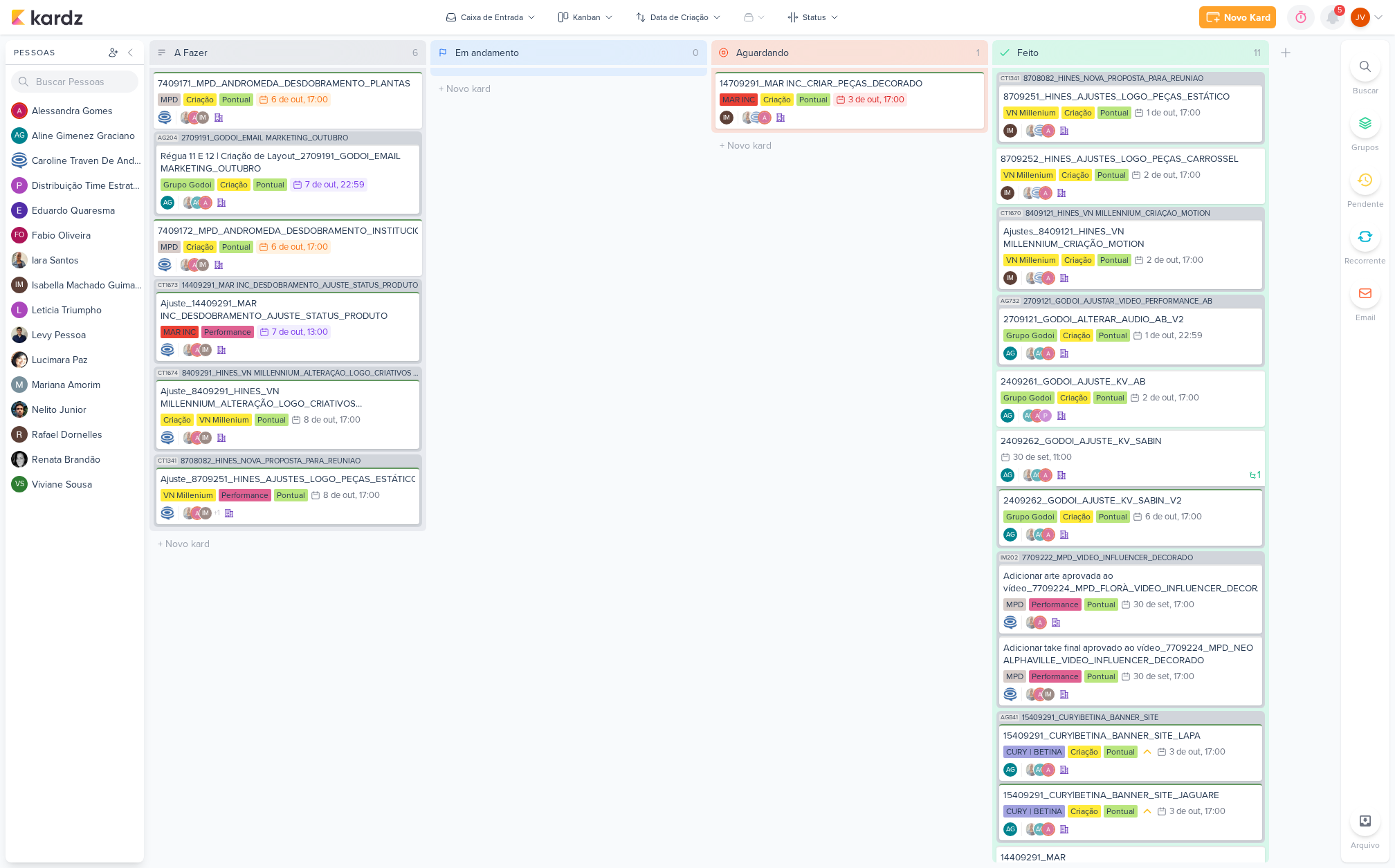
click at [1329, 14] on icon at bounding box center [1333, 17] width 11 height 13
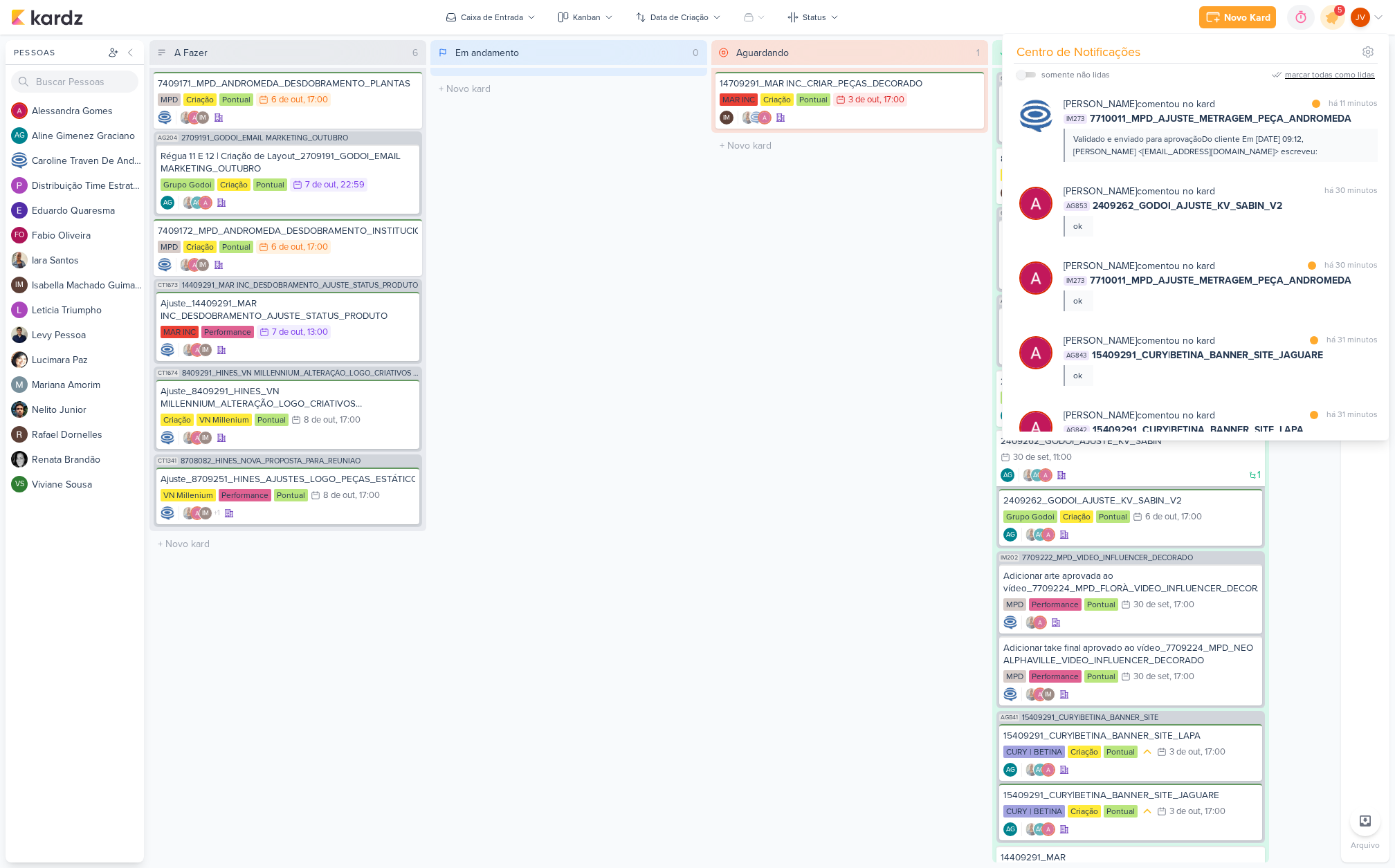
click at [1322, 73] on div "marcar todas como lidas" at bounding box center [1330, 74] width 90 height 13
click at [849, 355] on div "Aguardando 1 Mover Para Esquerda Mover Para Direita [GEOGRAPHIC_DATA] 14709291_…" at bounding box center [850, 452] width 276 height 822
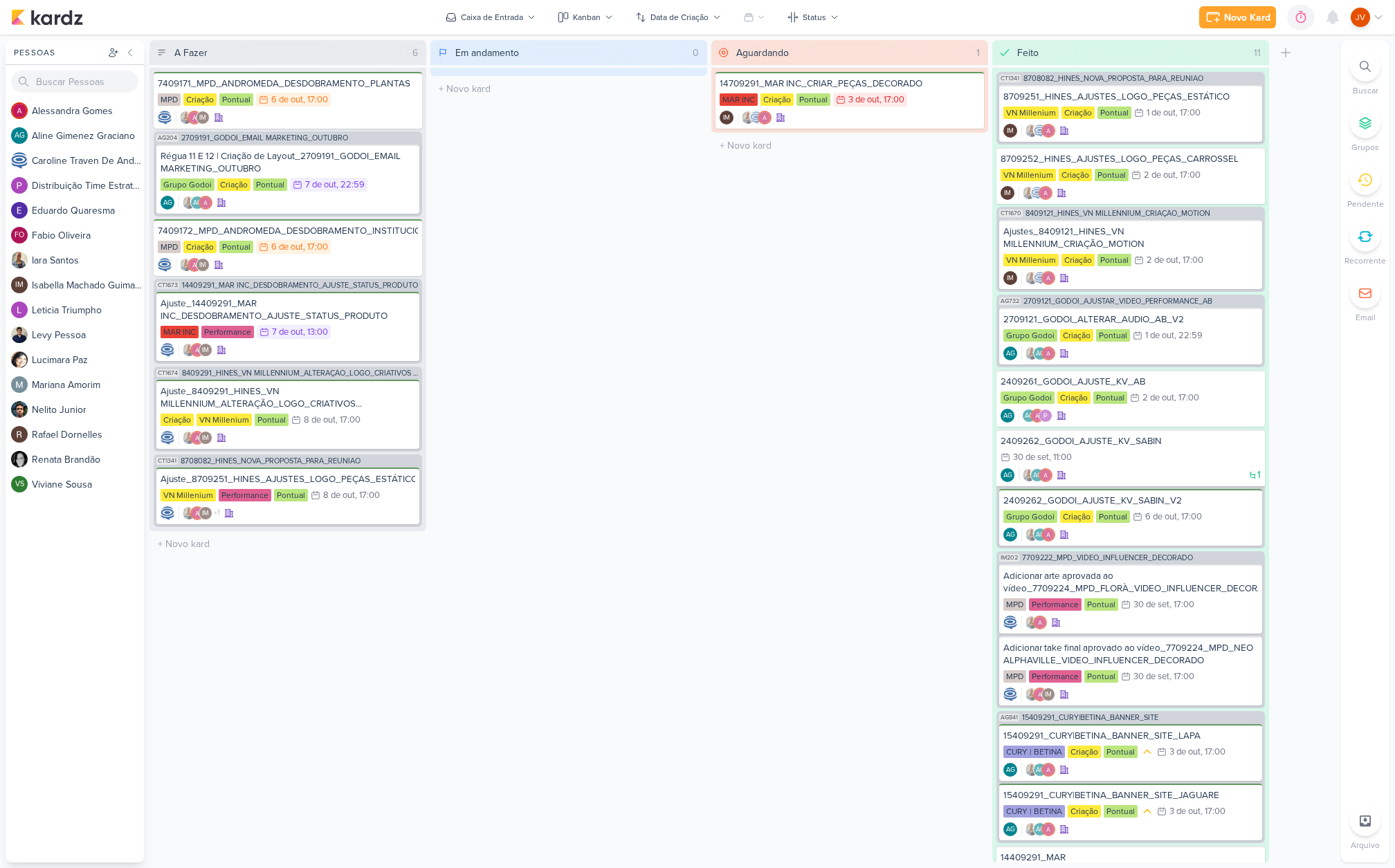
drag, startPoint x: 811, startPoint y: 501, endPoint x: 862, endPoint y: 468, distance: 60.7
click at [811, 497] on div "Aguardando 1 Mover Para Esquerda Mover Para Direita [GEOGRAPHIC_DATA] 14709291_…" at bounding box center [850, 452] width 276 height 822
